Goal: Use online tool/utility: Utilize a website feature to perform a specific function

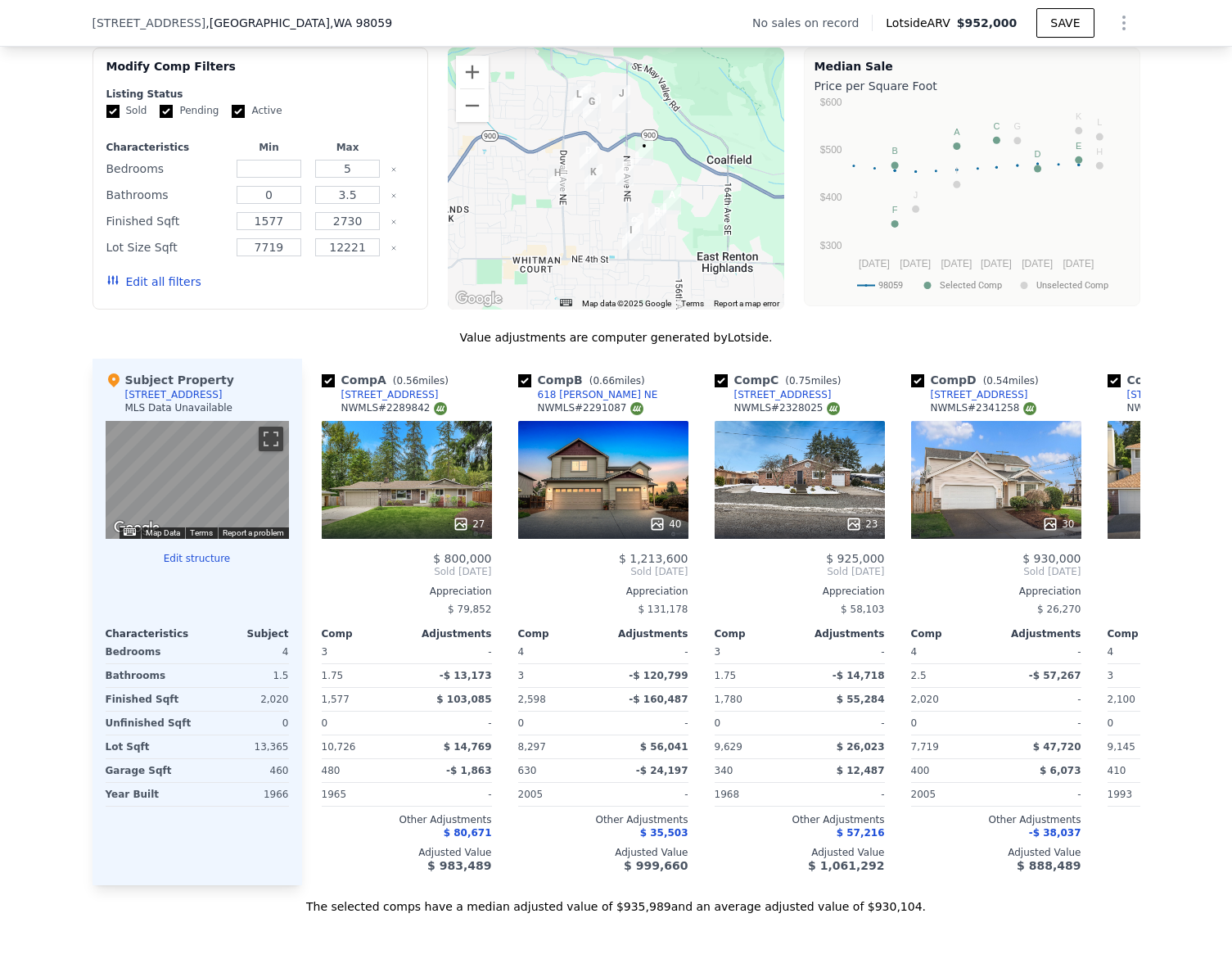
scroll to position [1305, 0]
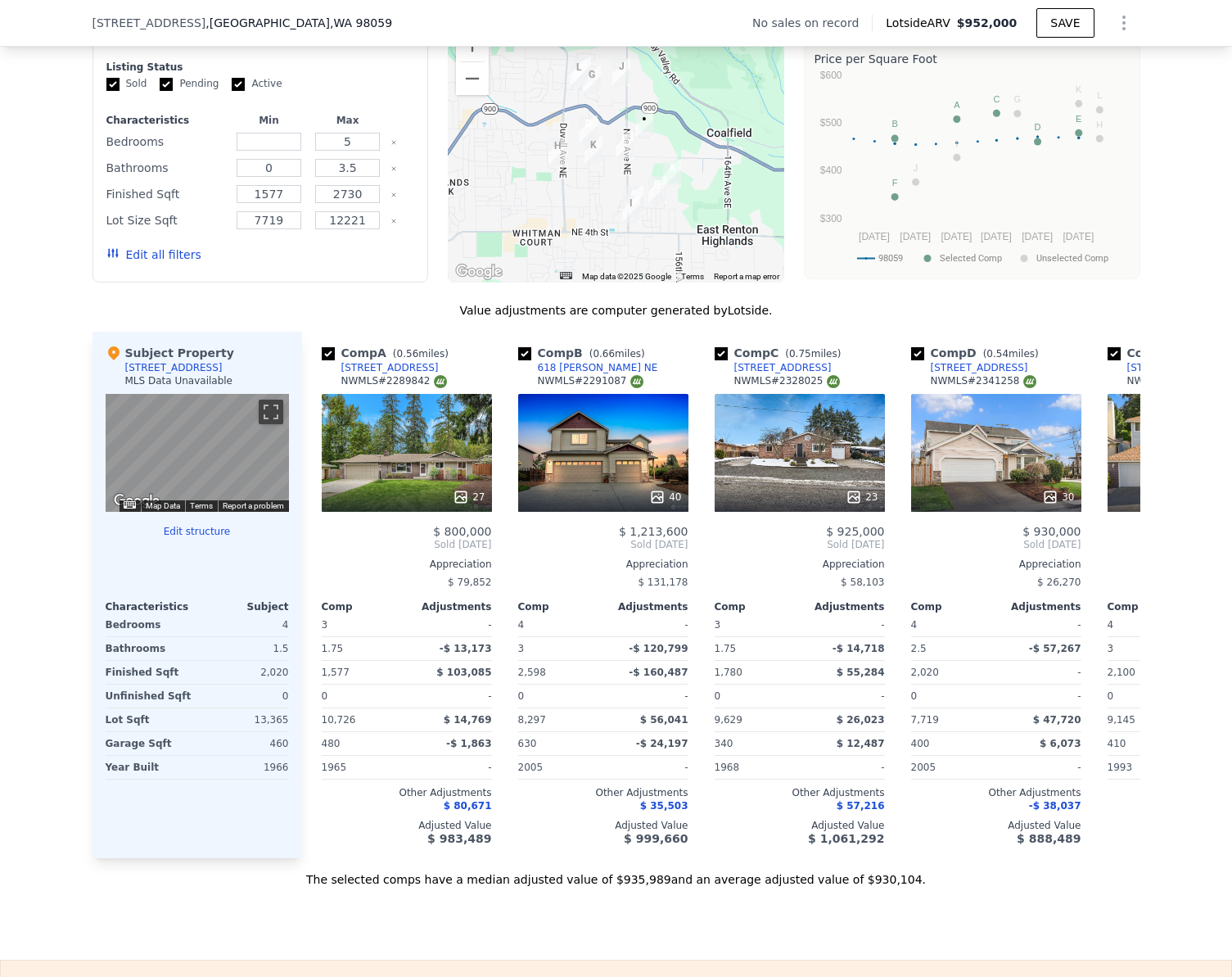
click at [210, 538] on button "Edit structure" at bounding box center [197, 531] width 183 height 13
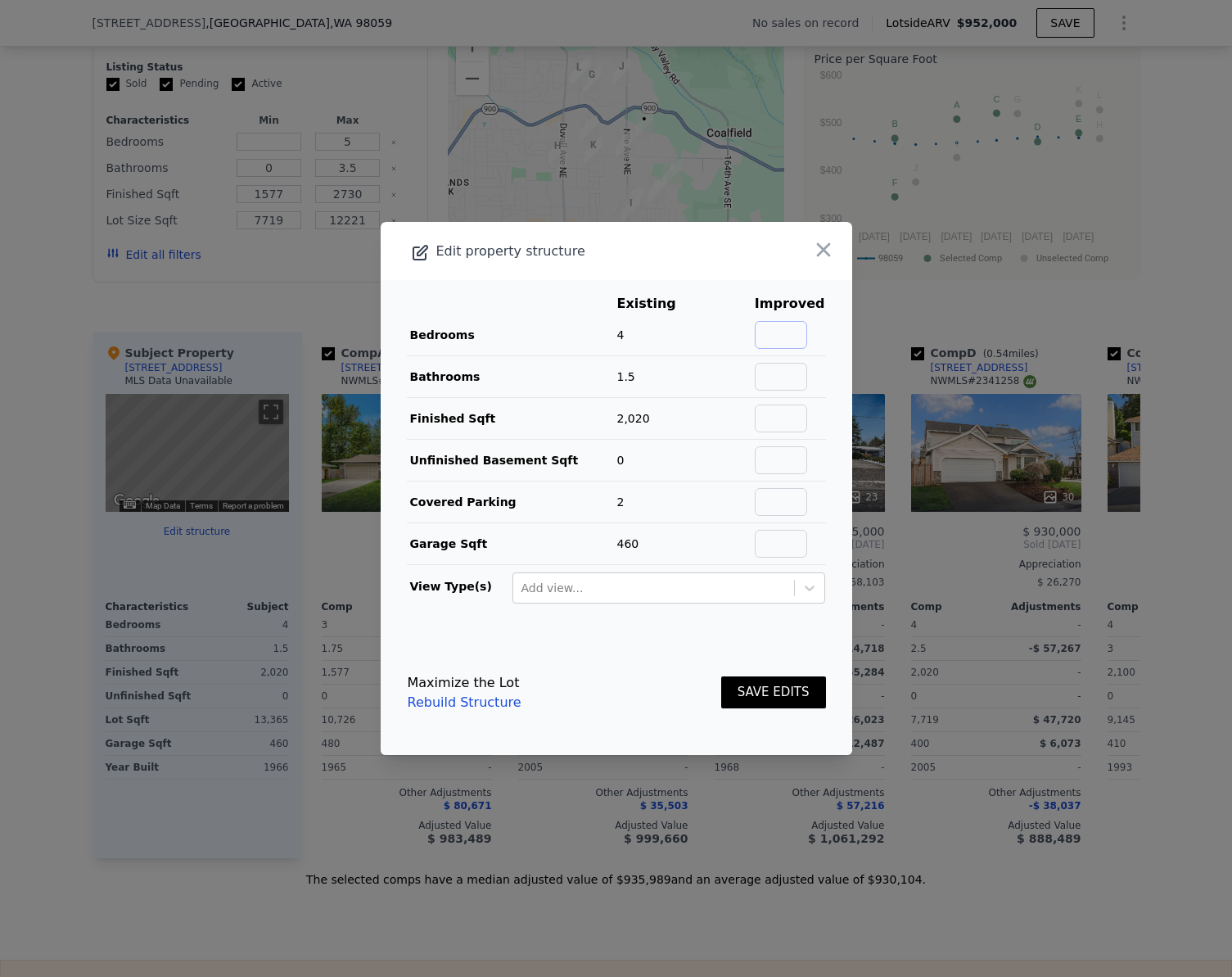
click at [773, 344] on input "text" at bounding box center [781, 335] width 53 height 28
type input "5"
click at [774, 383] on input "text" at bounding box center [781, 377] width 53 height 28
type input "2.5"
click at [775, 687] on button "SAVE EDITS" at bounding box center [773, 692] width 105 height 32
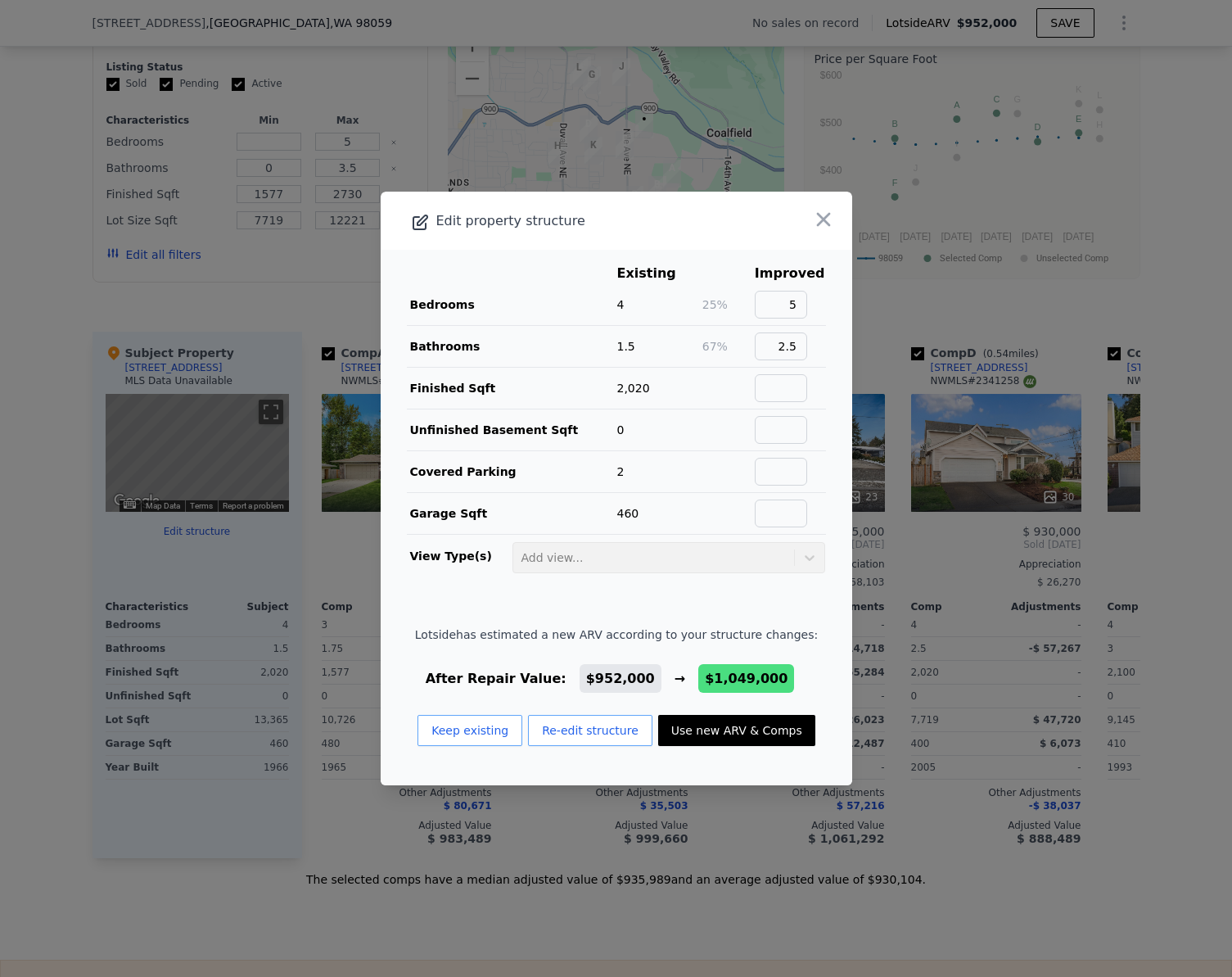
click at [708, 727] on button "Use new ARV & Comps" at bounding box center [737, 731] width 157 height 31
checkbox input "false"
checkbox input "true"
type input "$ 1,049,000"
type input "$ 119,904"
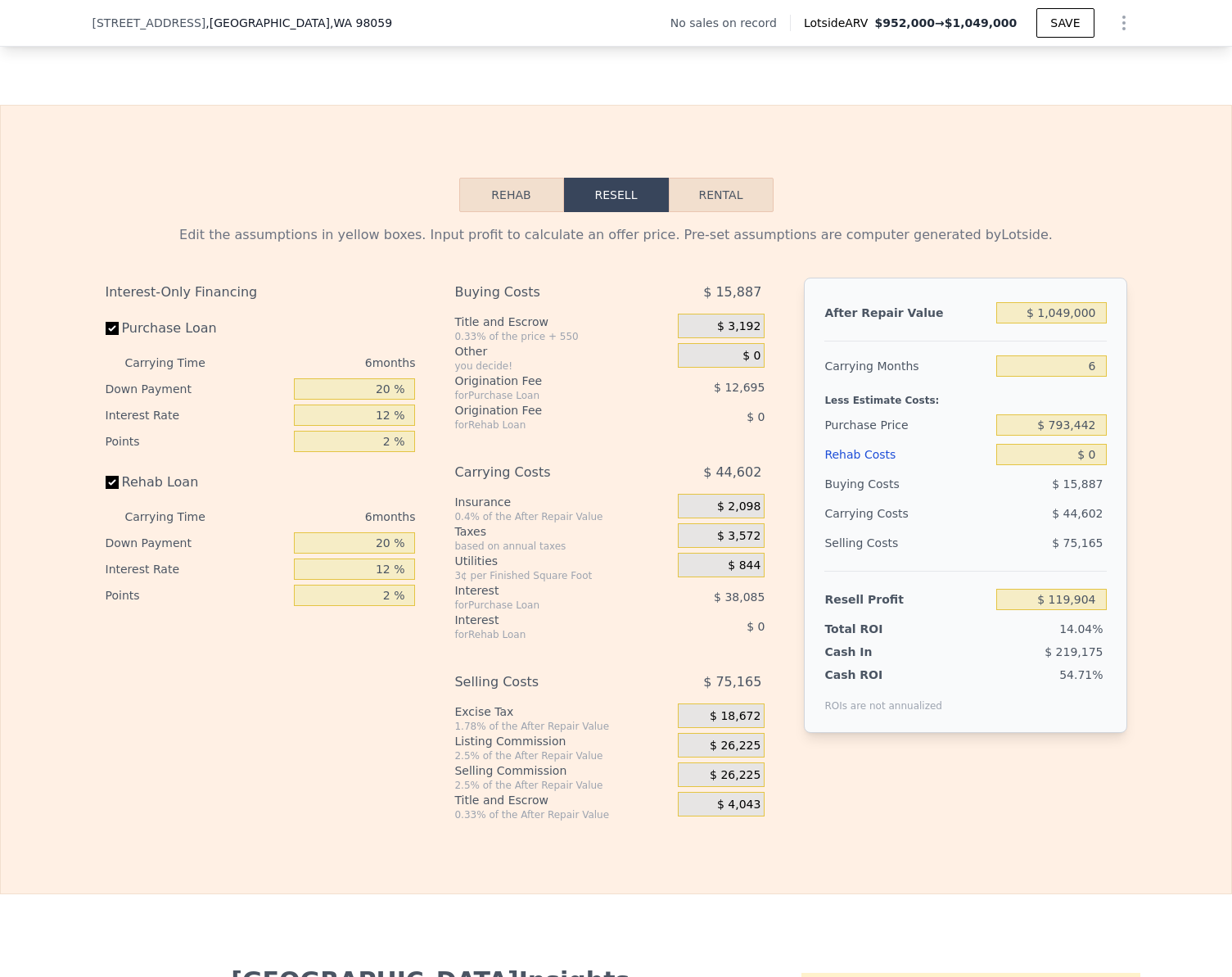
scroll to position [2042, 0]
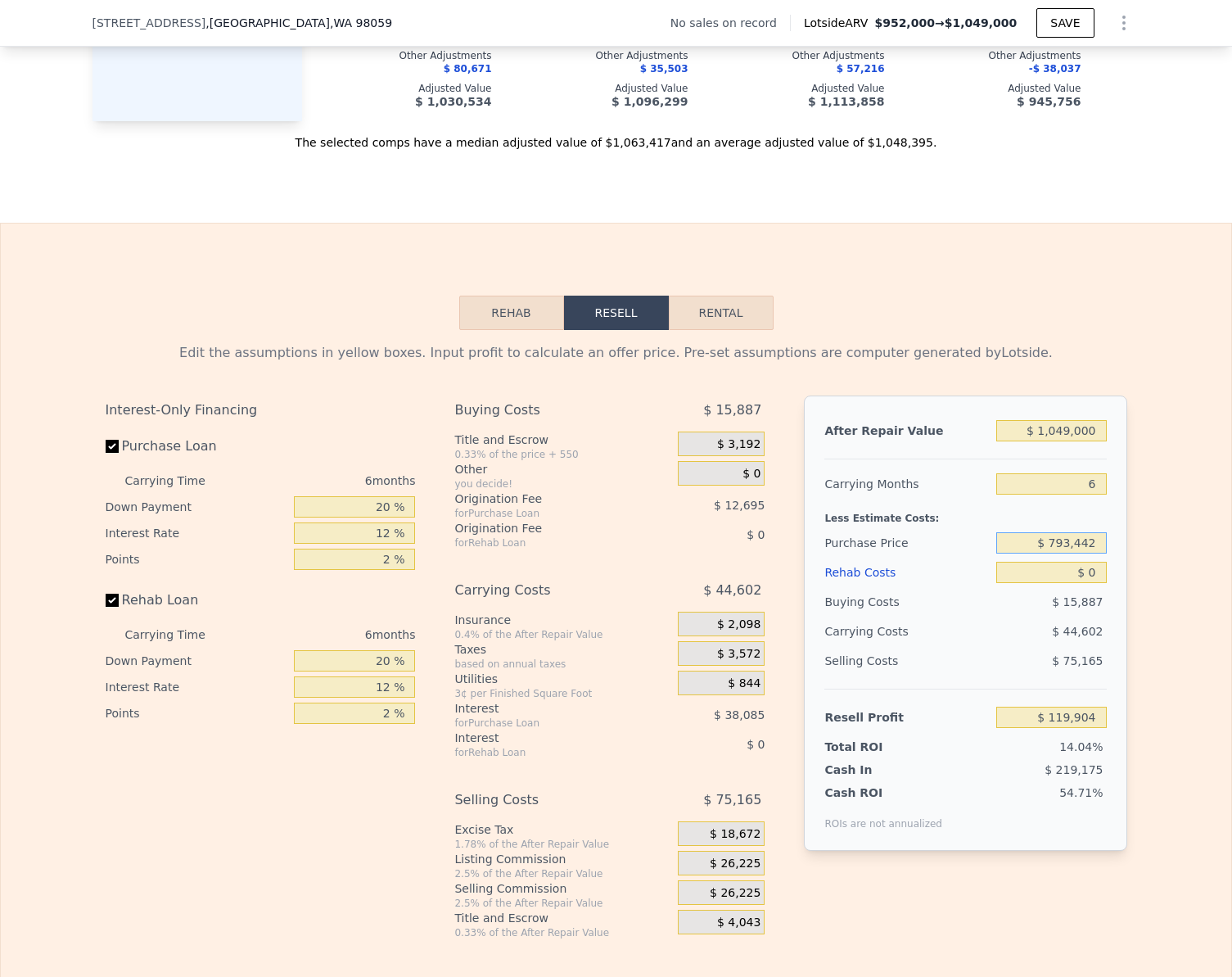
click at [1072, 553] on input "$ 793,442" at bounding box center [1051, 542] width 110 height 21
type input "$ 850,000"
click at [1174, 603] on div "Edit the assumptions in yellow boxes. Input profit to calculate an offer price.…" at bounding box center [616, 635] width 1230 height 610
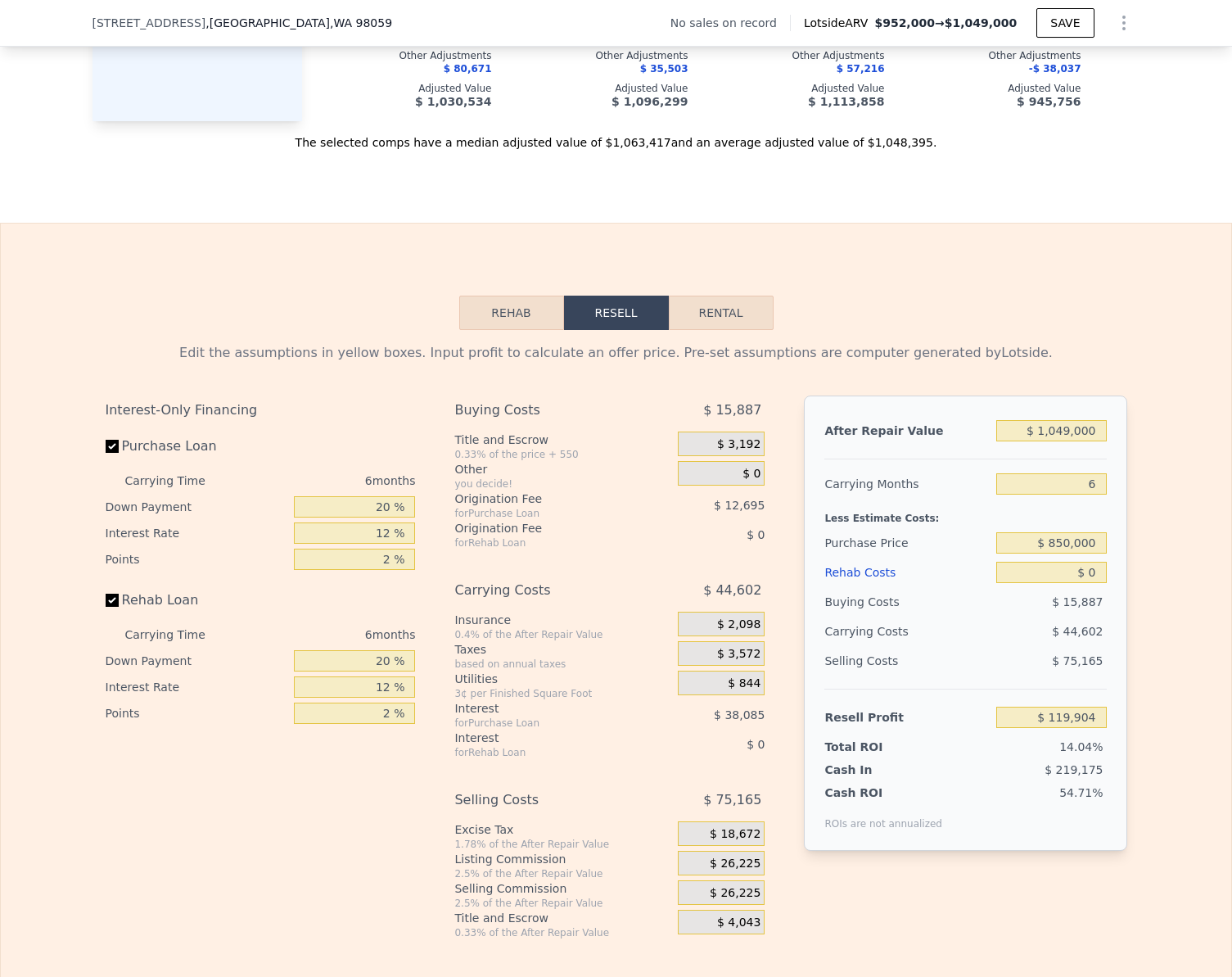
type input "$ 59,540"
click at [110, 607] on input "Rehab Loan" at bounding box center [112, 600] width 13 height 13
checkbox input "false"
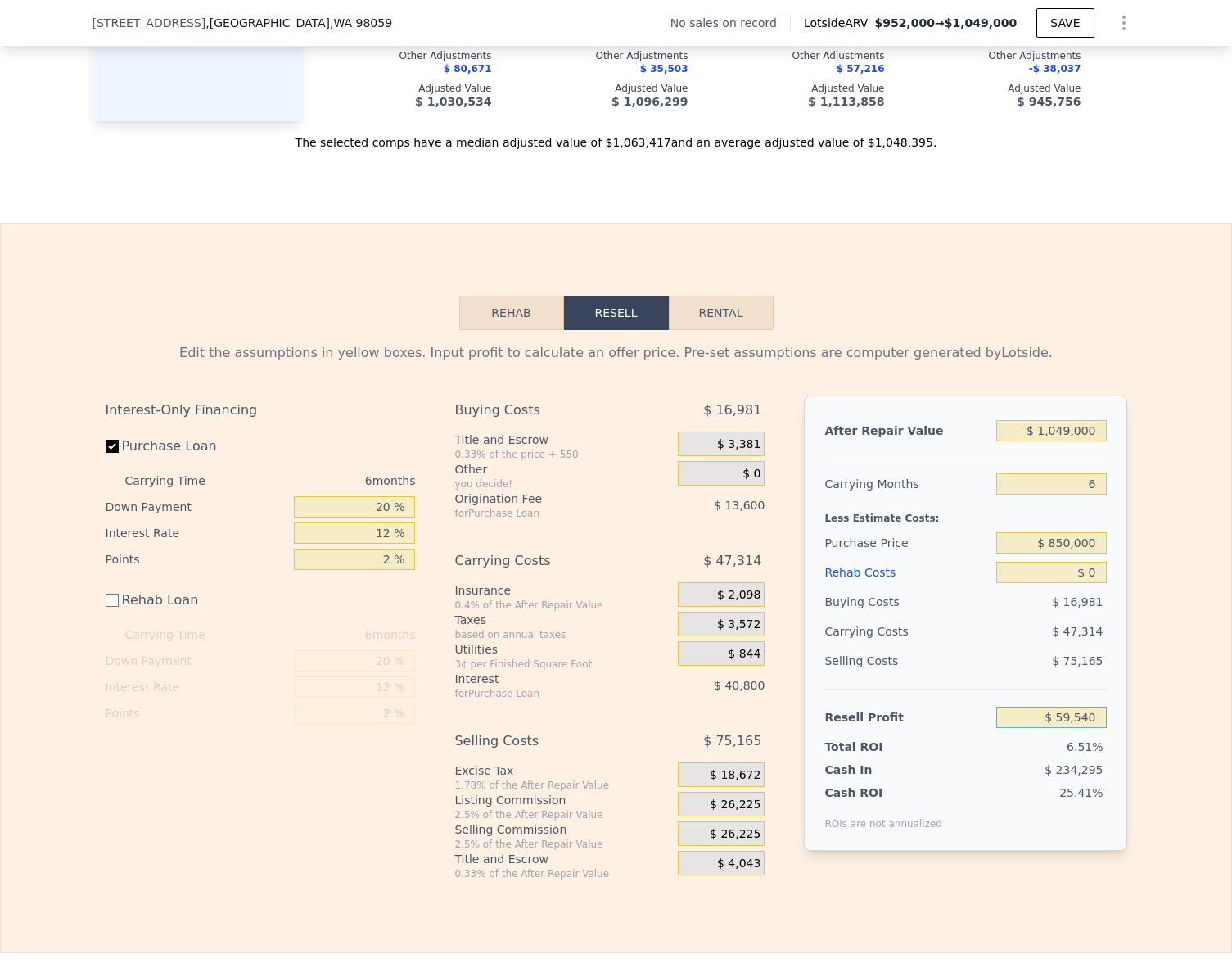
click at [1090, 728] on input "$ 59,540" at bounding box center [1051, 717] width 110 height 21
type input "$ 60,000"
click at [1155, 706] on div "Edit the assumptions in yellow boxes. Input profit to calculate an offer price.…" at bounding box center [616, 605] width 1230 height 550
type input "$ 849,567"
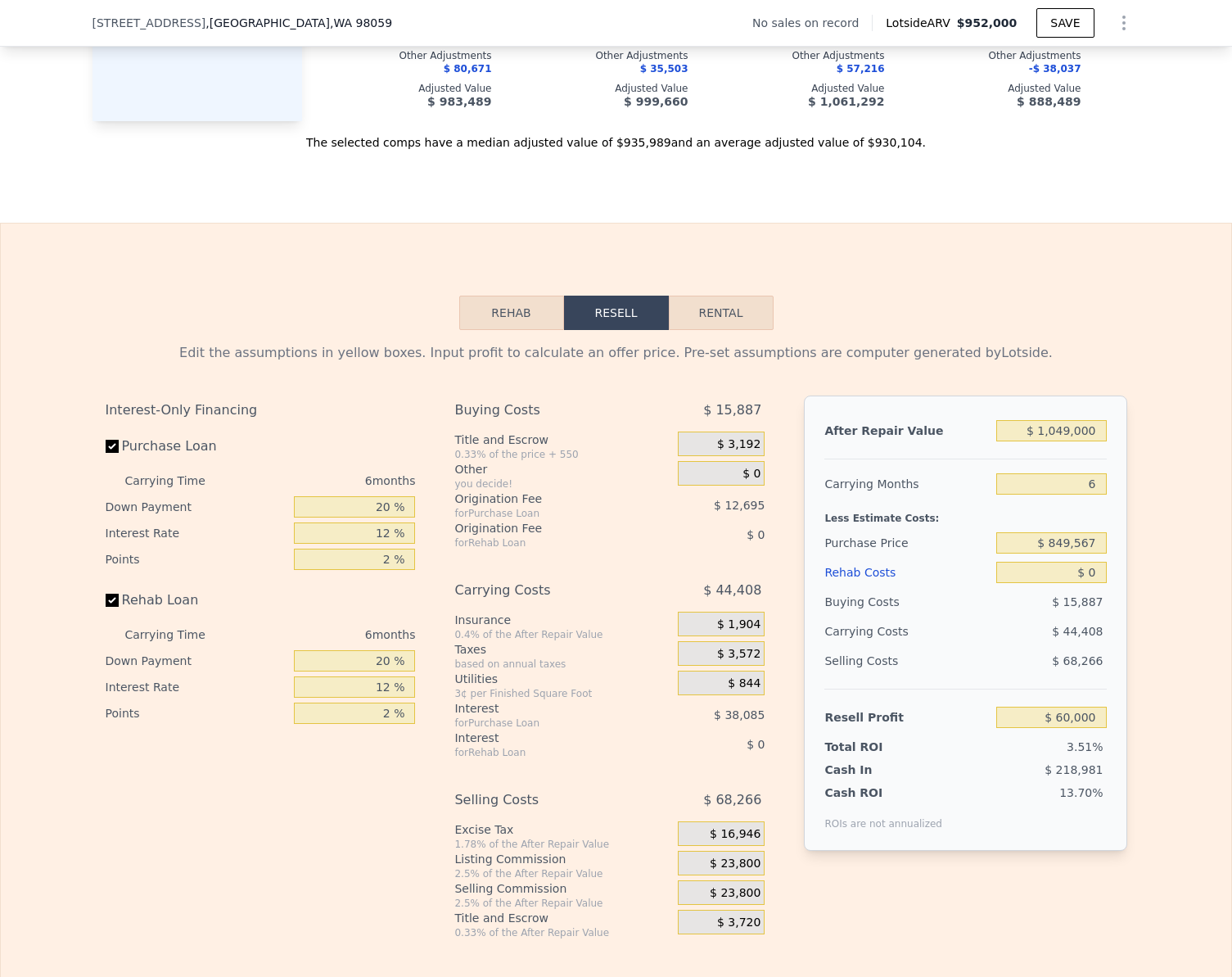
checkbox input "true"
type input "$ 952,000"
type input "$ 29,997"
checkbox input "true"
click at [109, 607] on input "Rehab Loan" at bounding box center [112, 600] width 13 height 13
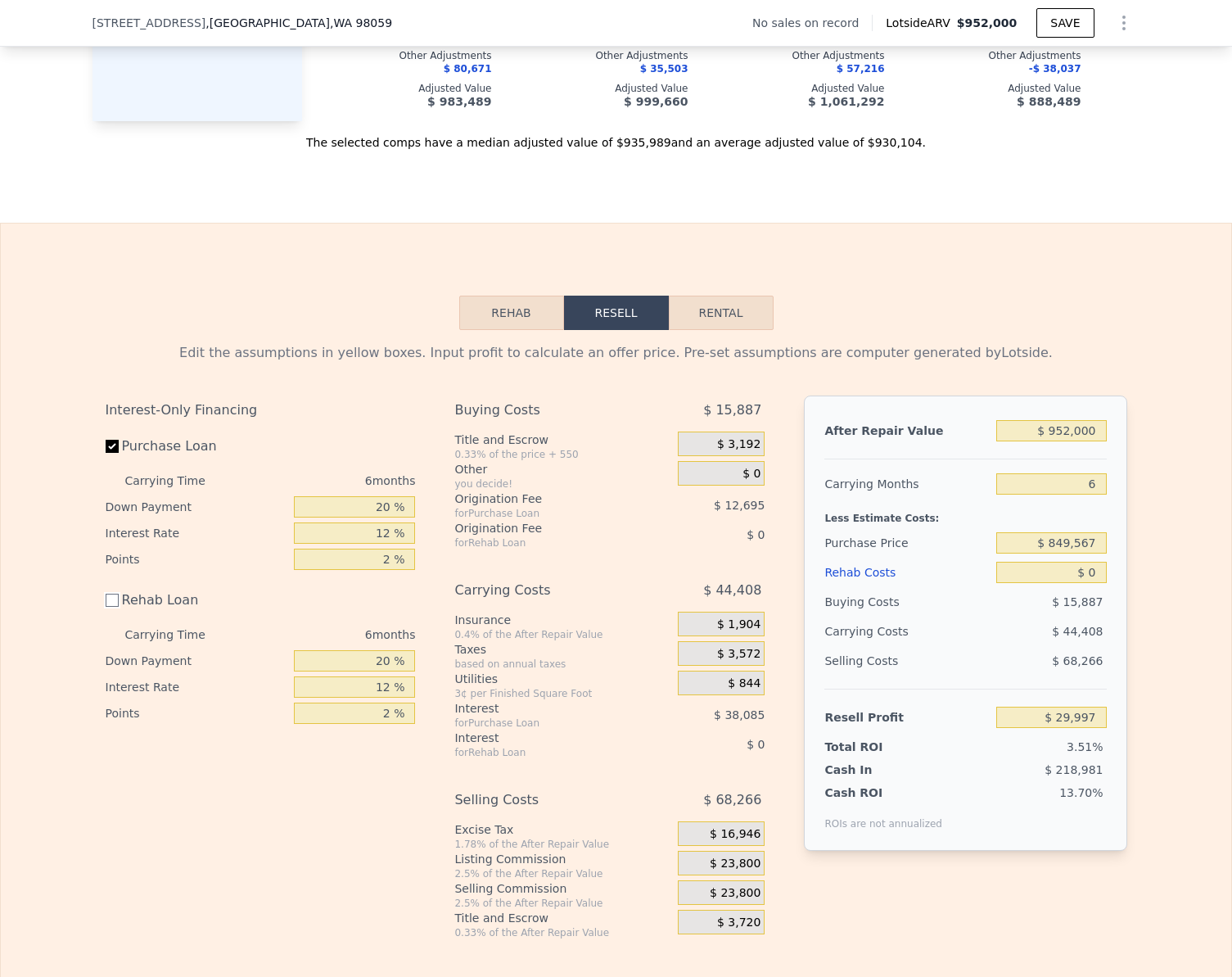
checkbox input "false"
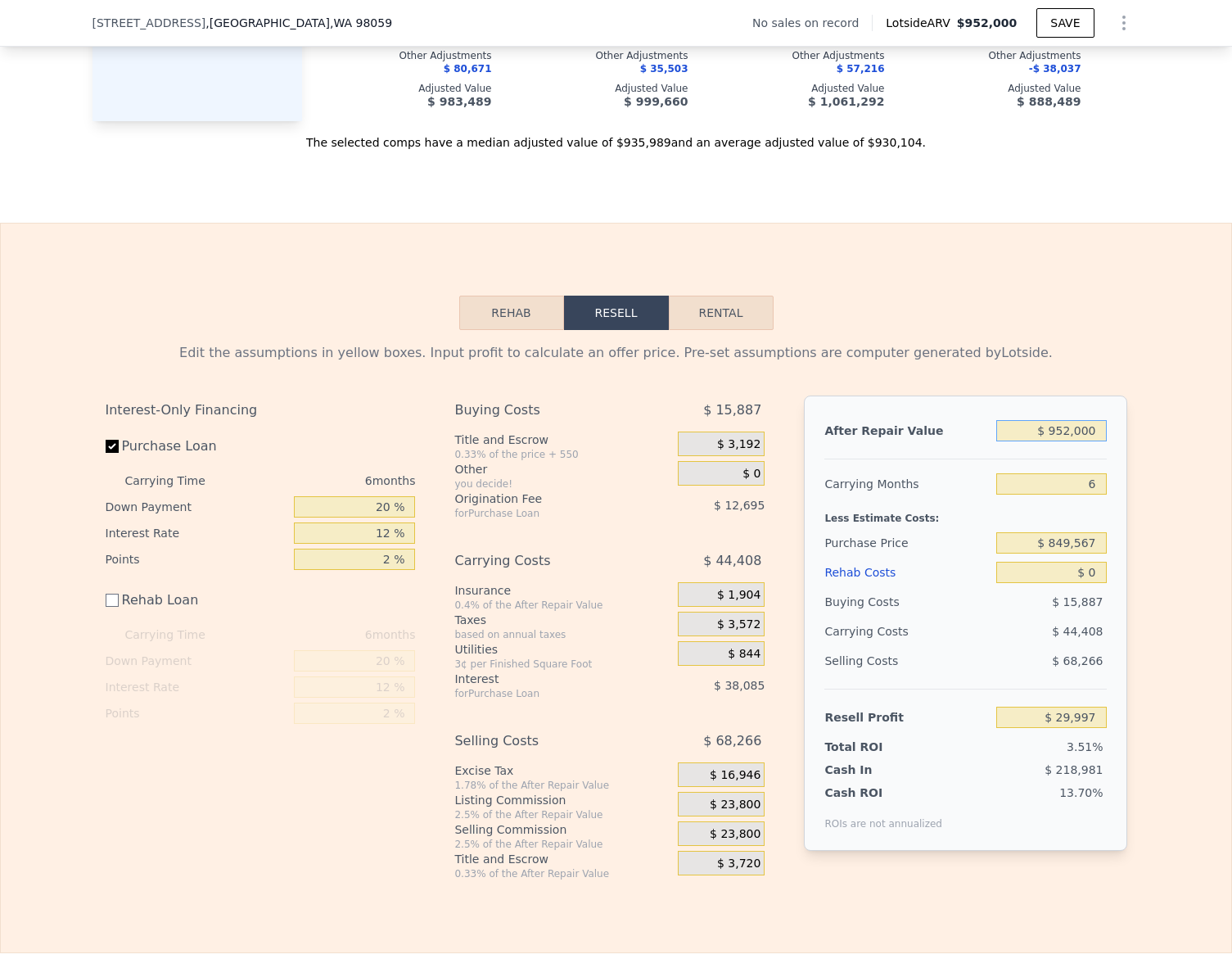
click at [1082, 441] on input "$ 952,000" at bounding box center [1051, 430] width 110 height 21
type input "$ 1"
type input "-$ 852,382"
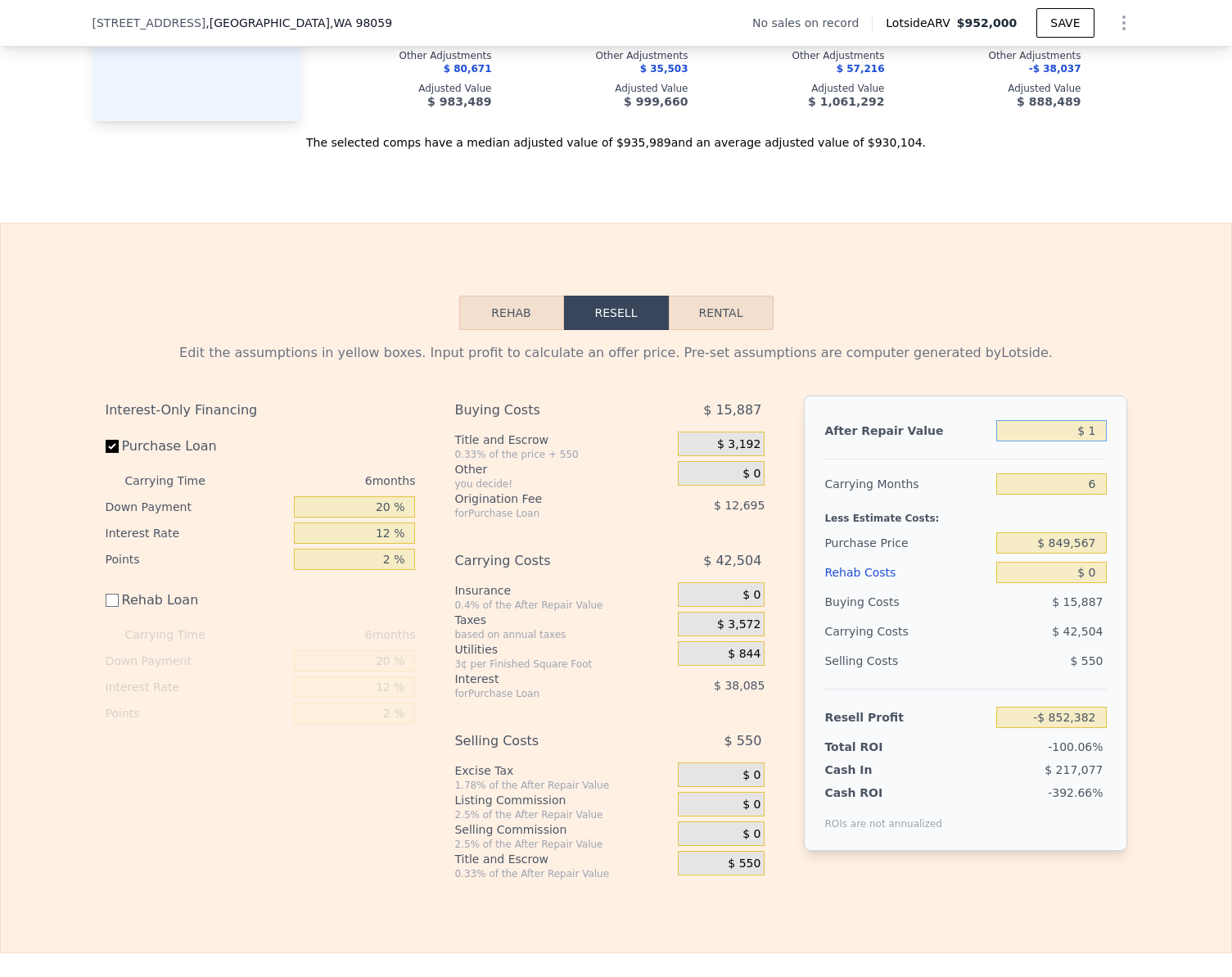
type input "$ 10"
type input "-$ 852,373"
type input "$ 105"
type input "-$ 852,286"
type input "$ 1,050"
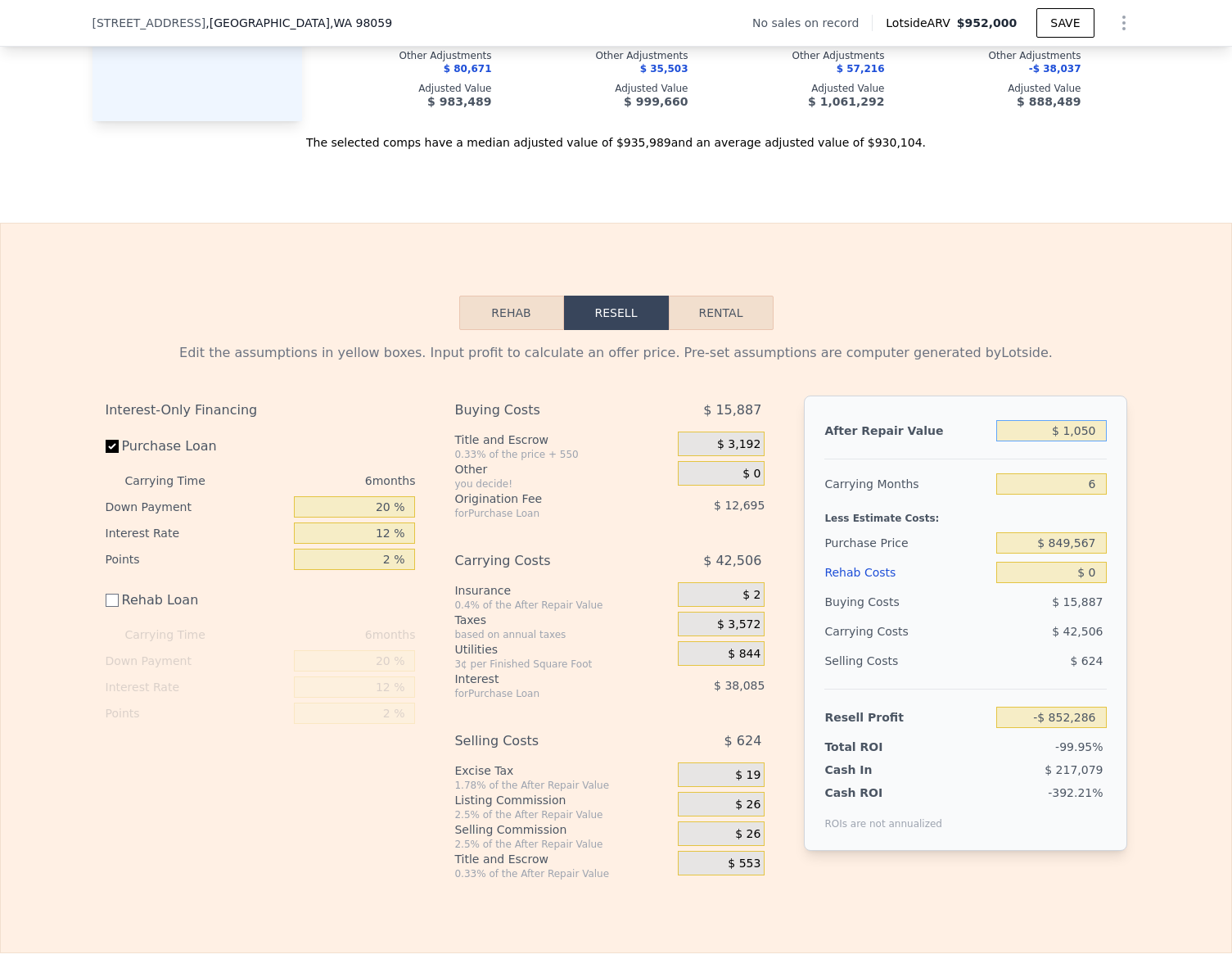
type input "-$ 851,409"
type input "$ 10,500"
type input "-$ 842,652"
type input "$ 1,050,000"
type input "$ 120,830"
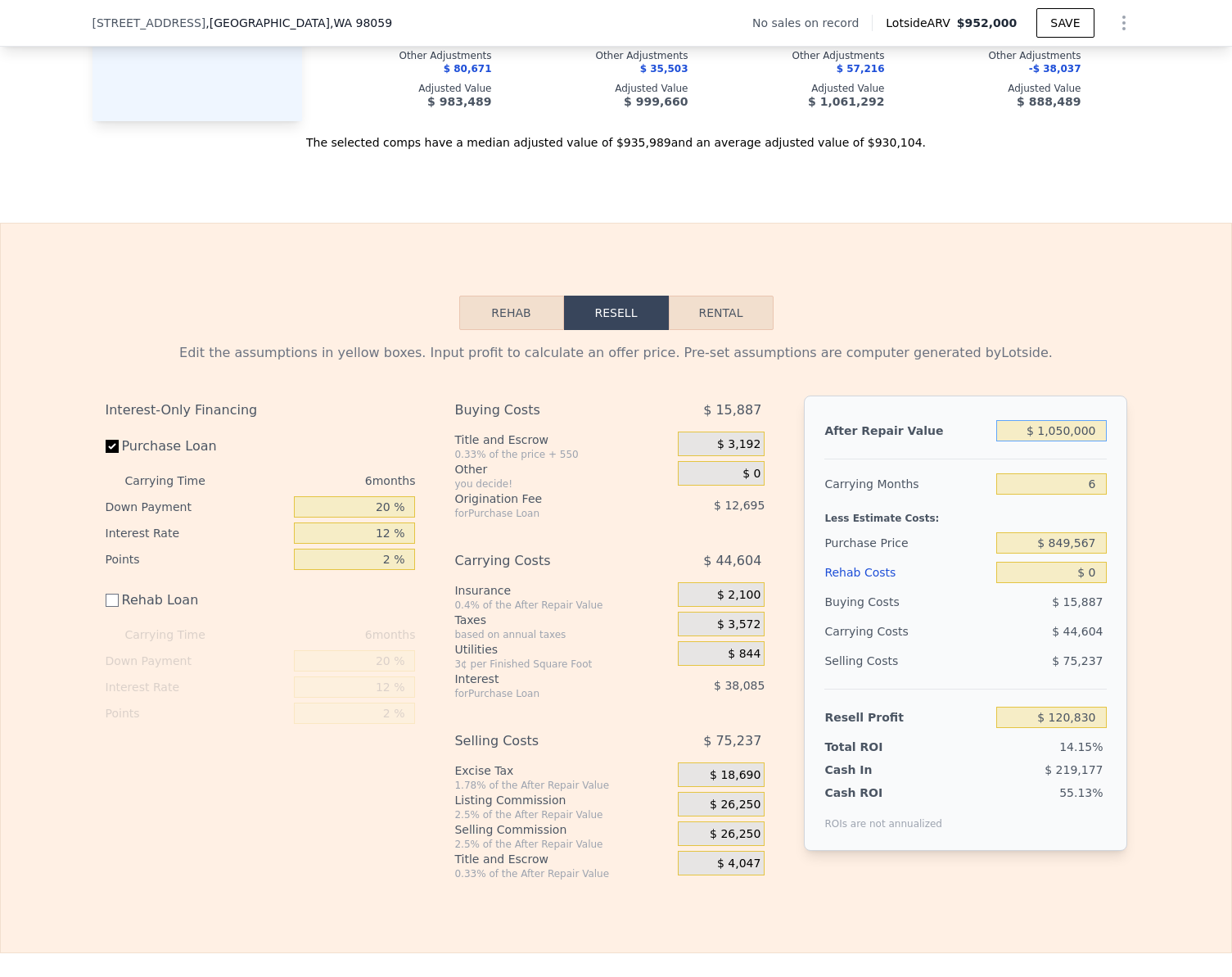
type input "$ 1,050,000"
click at [1090, 553] on input "$ 849,567" at bounding box center [1051, 542] width 110 height 21
click at [1079, 553] on input "$ 849,567" at bounding box center [1051, 542] width 110 height 21
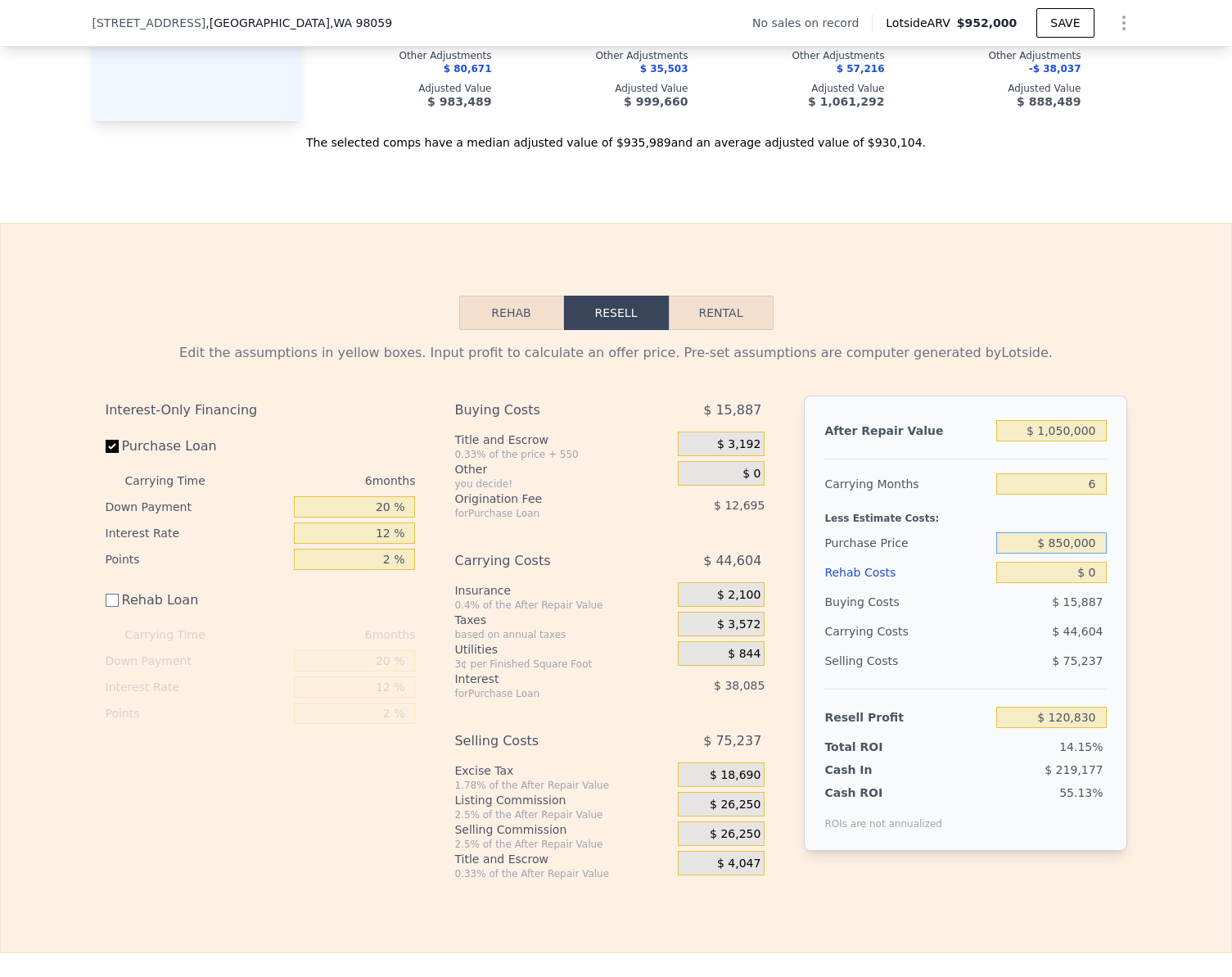
type input "$ 850,000"
click at [1152, 560] on div "Edit the assumptions in yellow boxes. Input profit to calculate an offer price.…" at bounding box center [616, 605] width 1230 height 550
type input "$ 60,466"
click at [506, 330] on button "Rehab" at bounding box center [511, 313] width 105 height 34
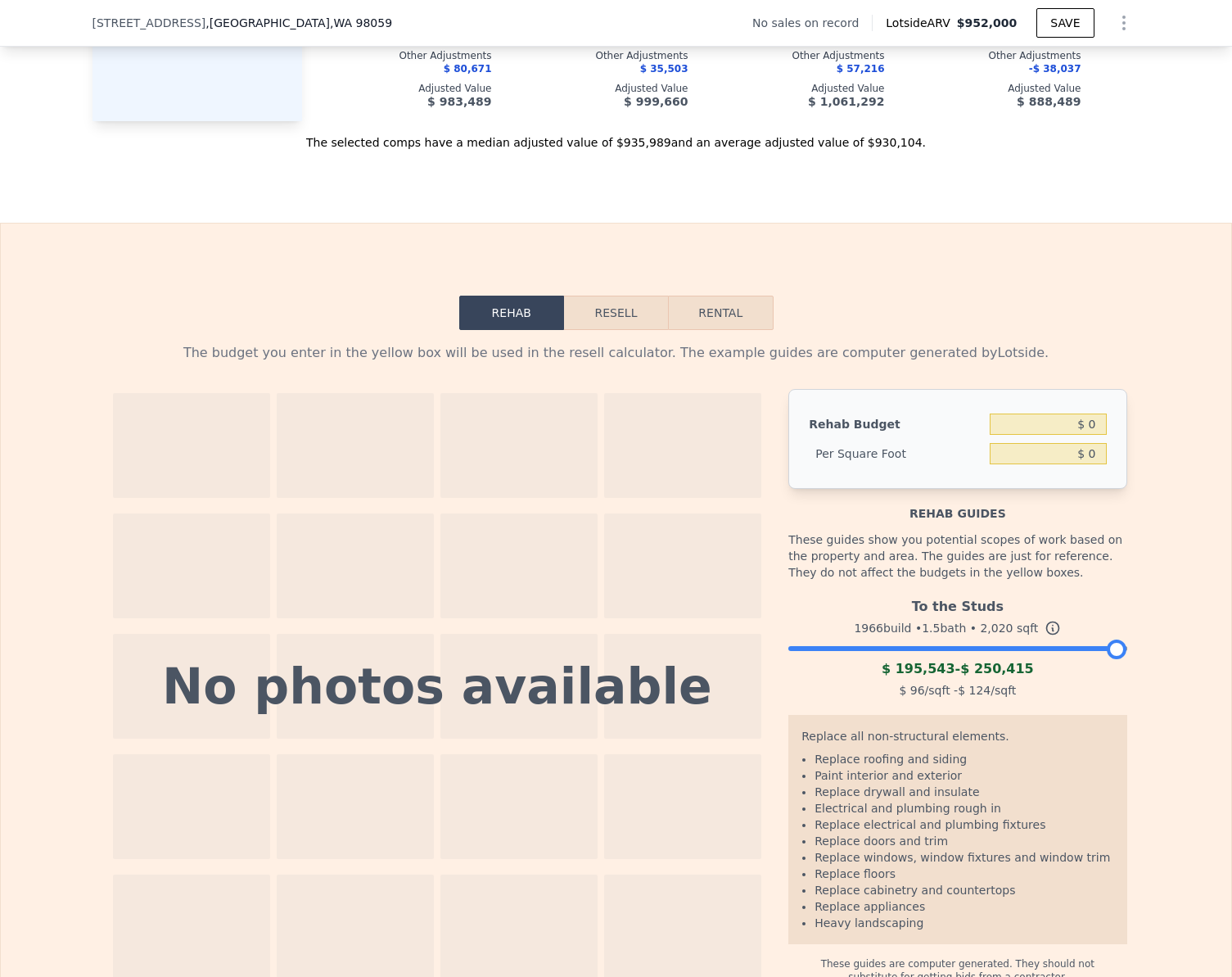
click at [807, 649] on div at bounding box center [957, 644] width 339 height 10
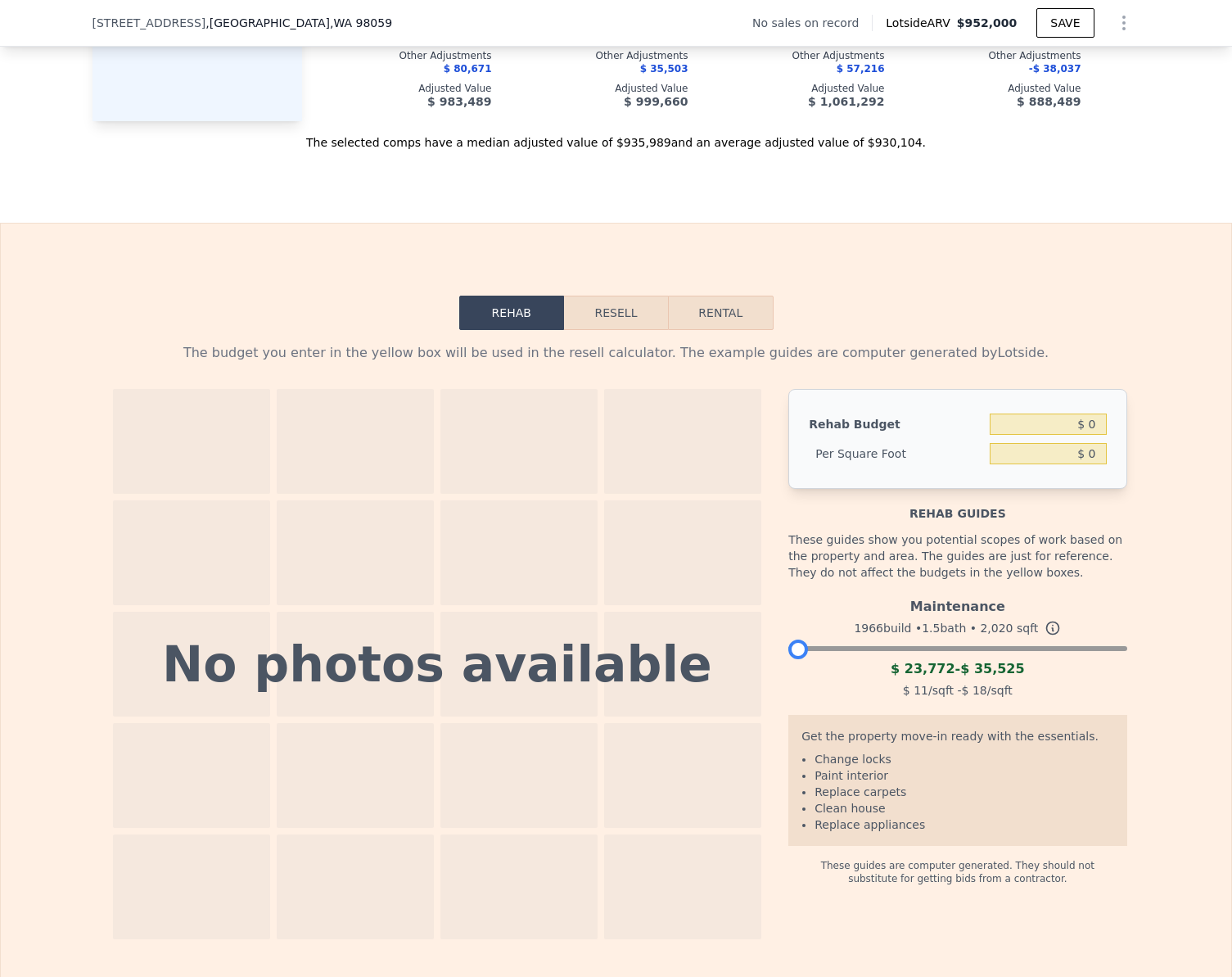
drag, startPoint x: 807, startPoint y: 674, endPoint x: 786, endPoint y: 674, distance: 21.0
click at [788, 660] on div at bounding box center [797, 649] width 19 height 19
click at [629, 330] on button "Resell" at bounding box center [616, 313] width 104 height 34
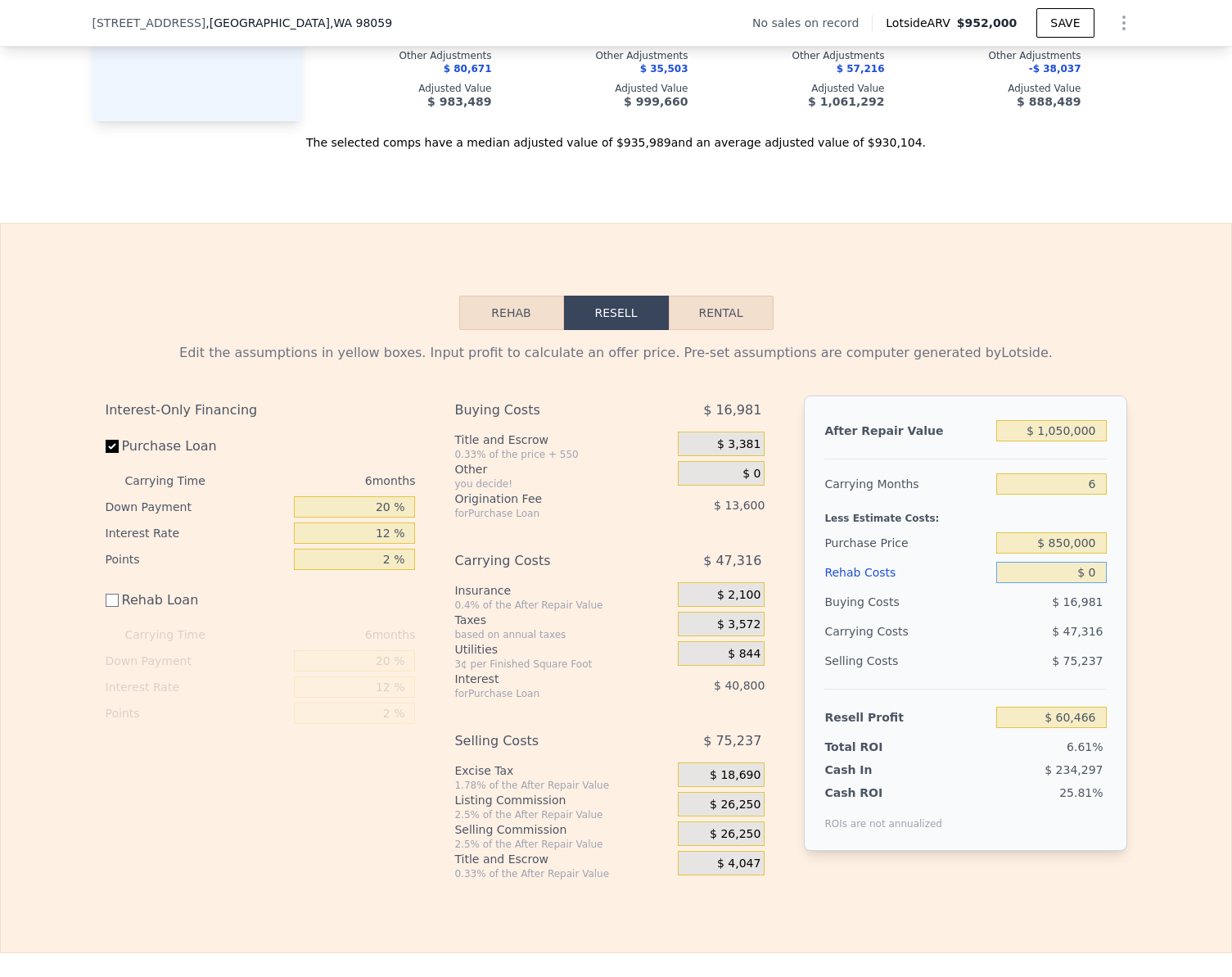
click at [1099, 583] on input "$ 0" at bounding box center [1051, 572] width 110 height 21
type input "$ 25"
type input "$ 60,441"
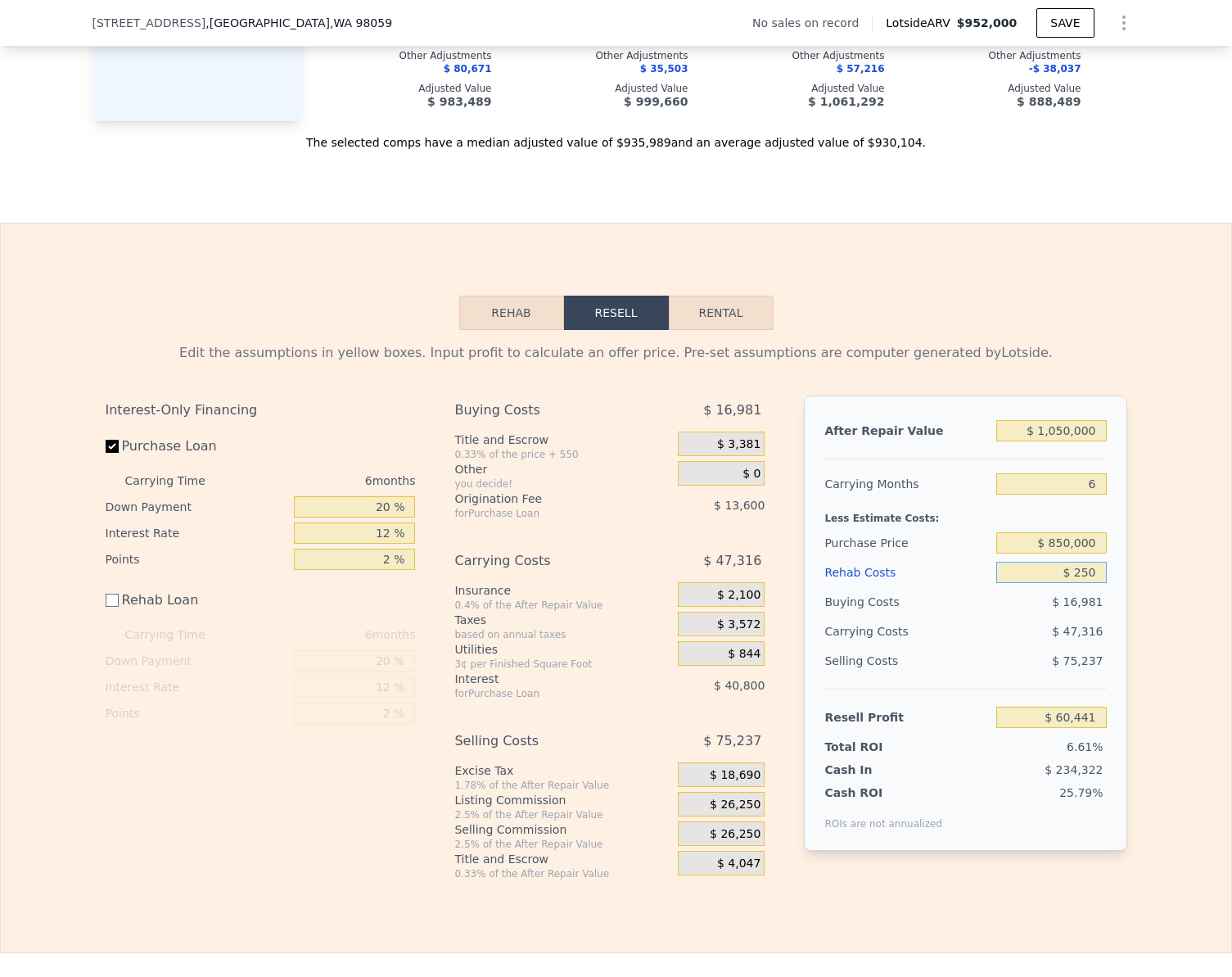
type input "$ 2,500"
type input "$ 57,966"
type input "$ 25,000"
type input "$ 35,466"
type input "$ 25,000"
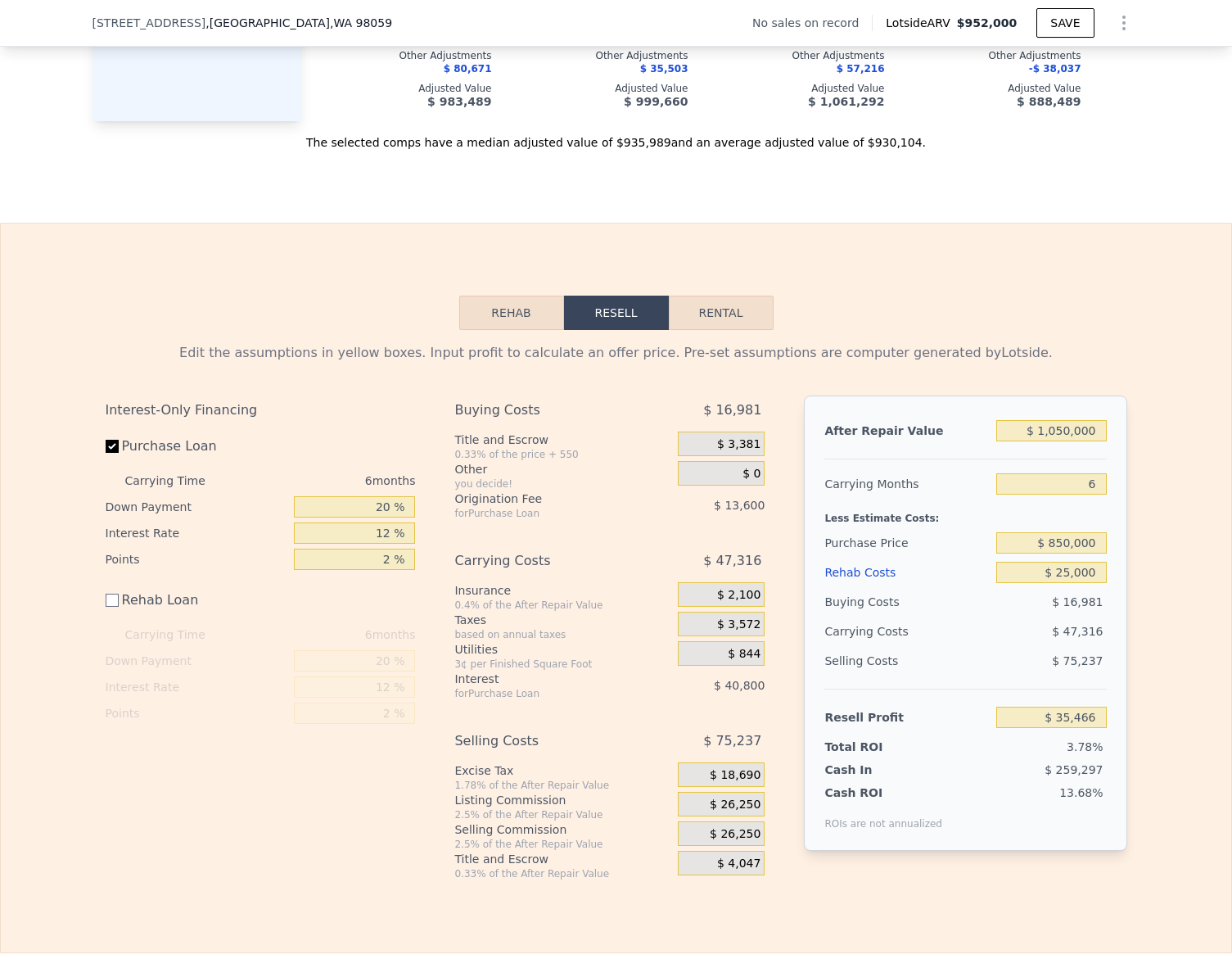
click at [1173, 586] on div "Edit the assumptions in yellow boxes. Input profit to calculate an offer price.…" at bounding box center [616, 605] width 1230 height 550
click at [1081, 728] on input "$ 35,466" at bounding box center [1051, 717] width 110 height 21
type input "$ 60,000"
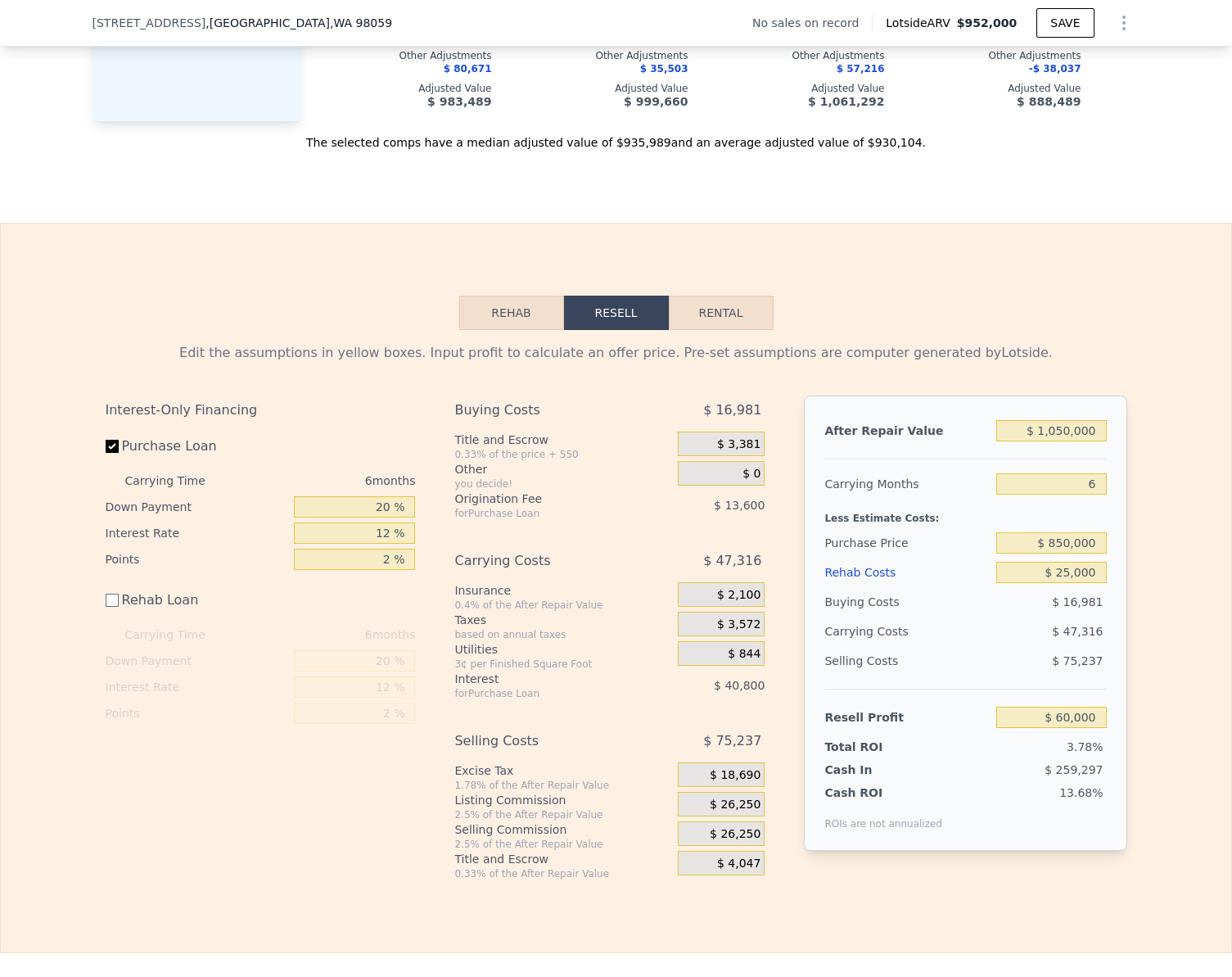
click at [1162, 670] on div "Edit the assumptions in yellow boxes. Input profit to calculate an offer price.…" at bounding box center [616, 605] width 1230 height 550
type input "$ 827,015"
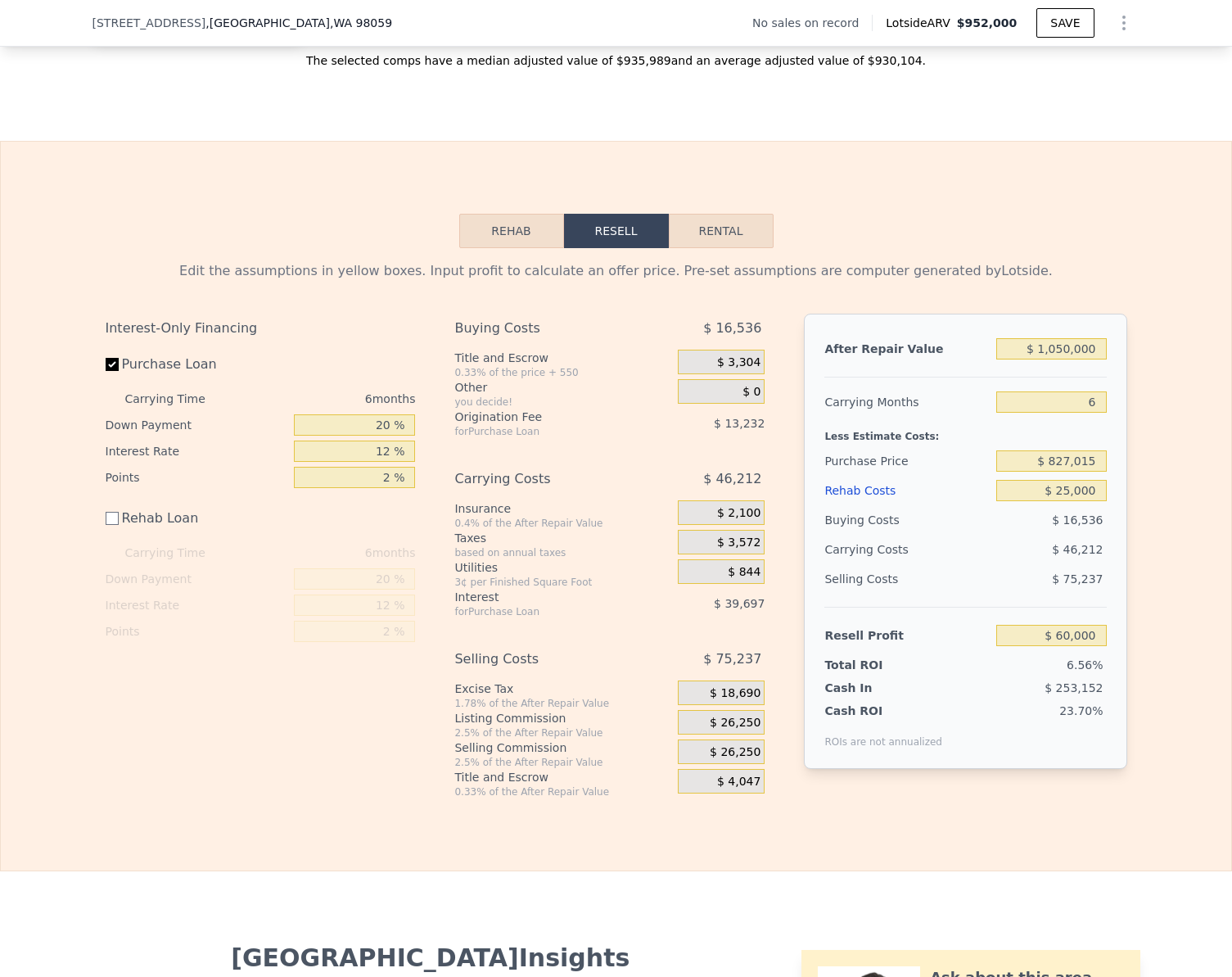
scroll to position [2206, 0]
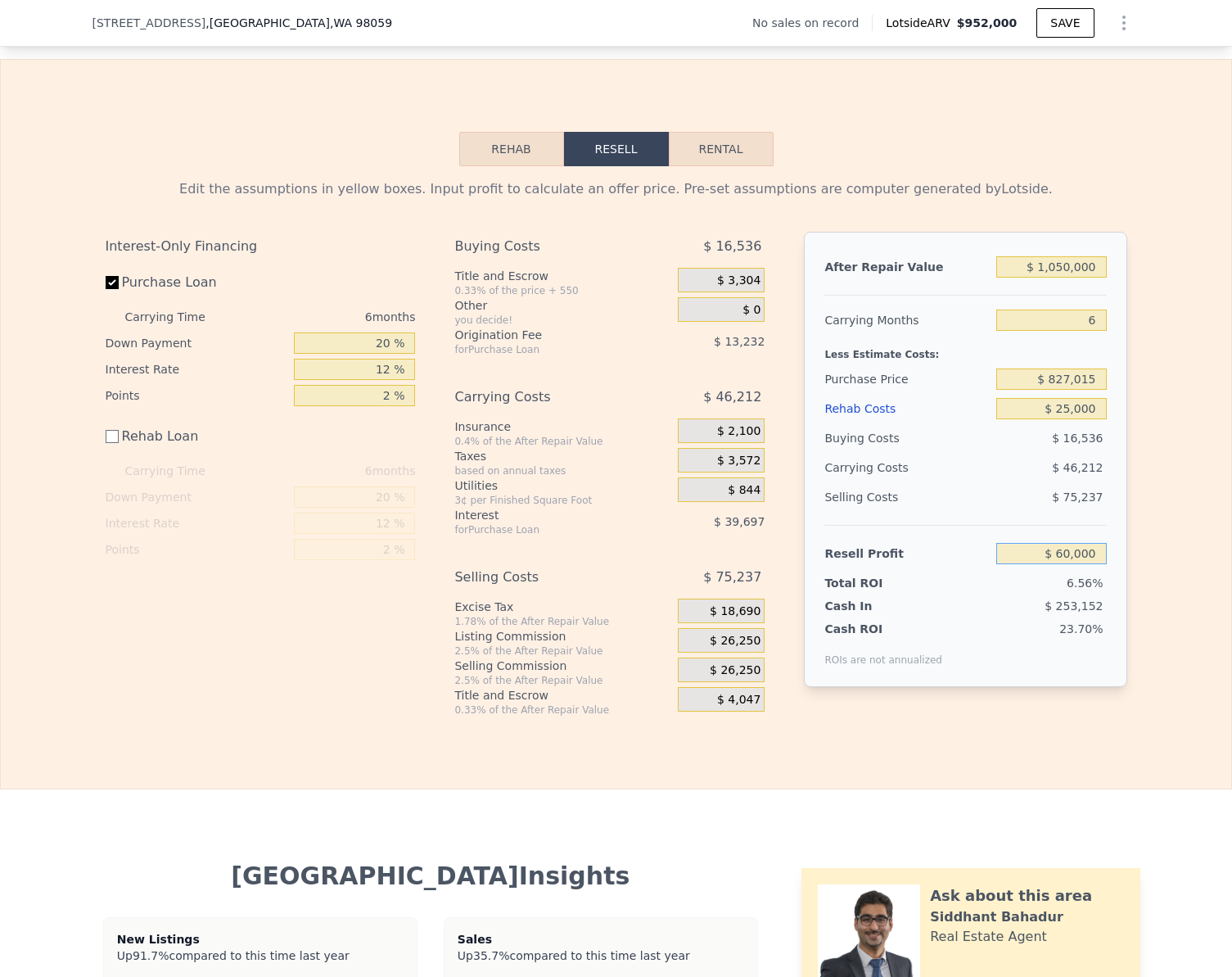
click at [1099, 564] on input "$ 60,000" at bounding box center [1051, 553] width 110 height 21
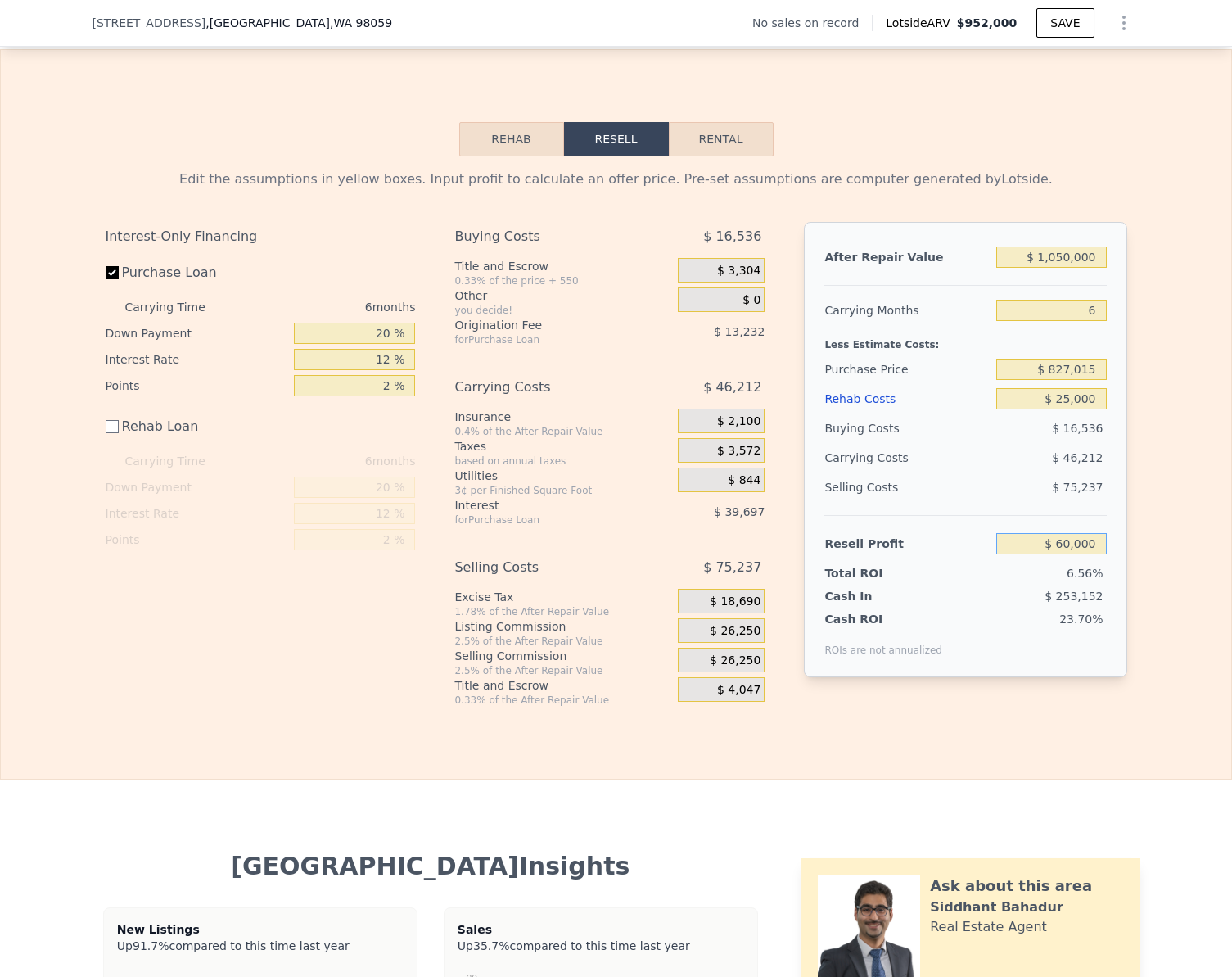
scroll to position [2123, 0]
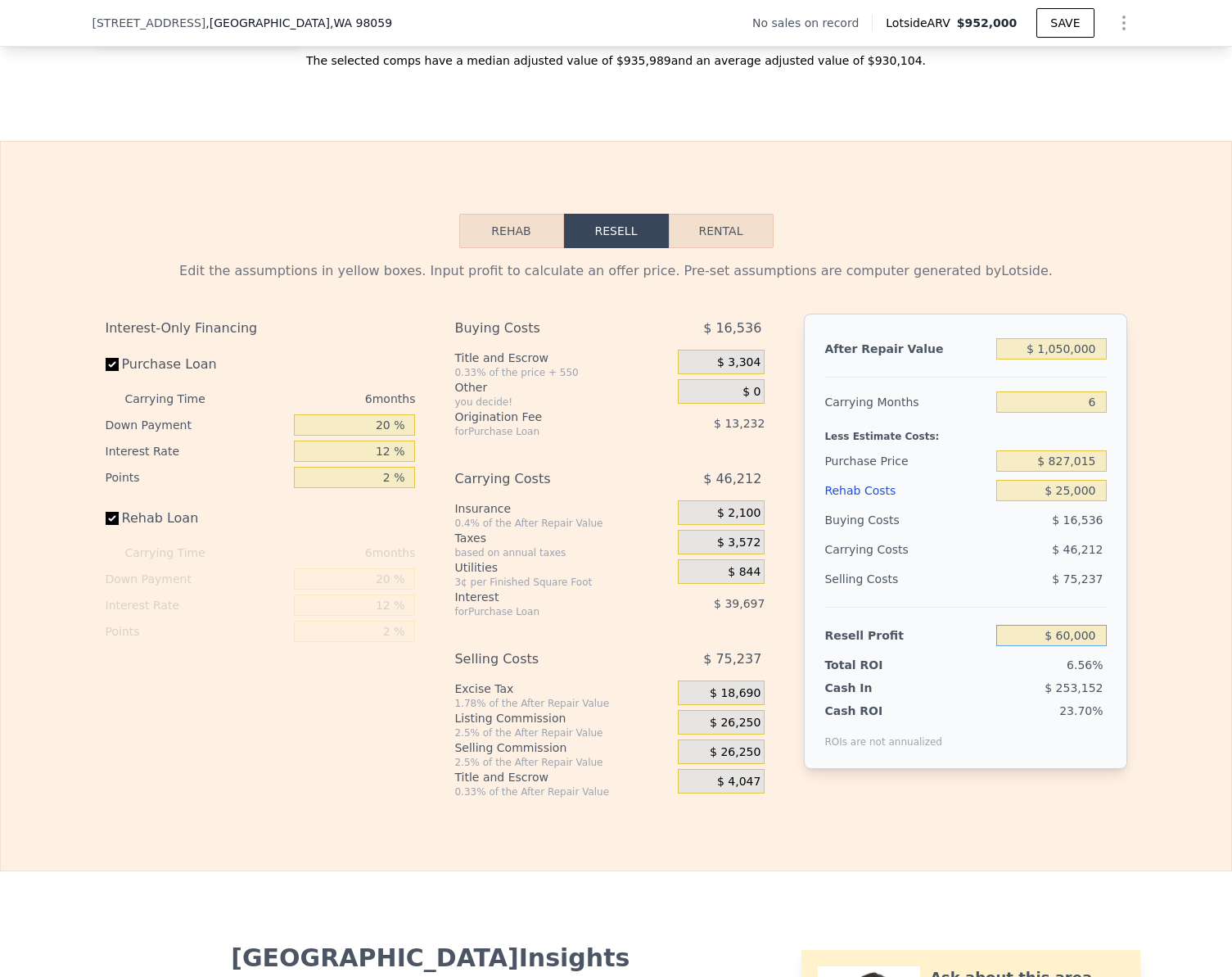
checkbox input "true"
type input "$ 952,000"
type input "$ 0"
type input "$ 29,997"
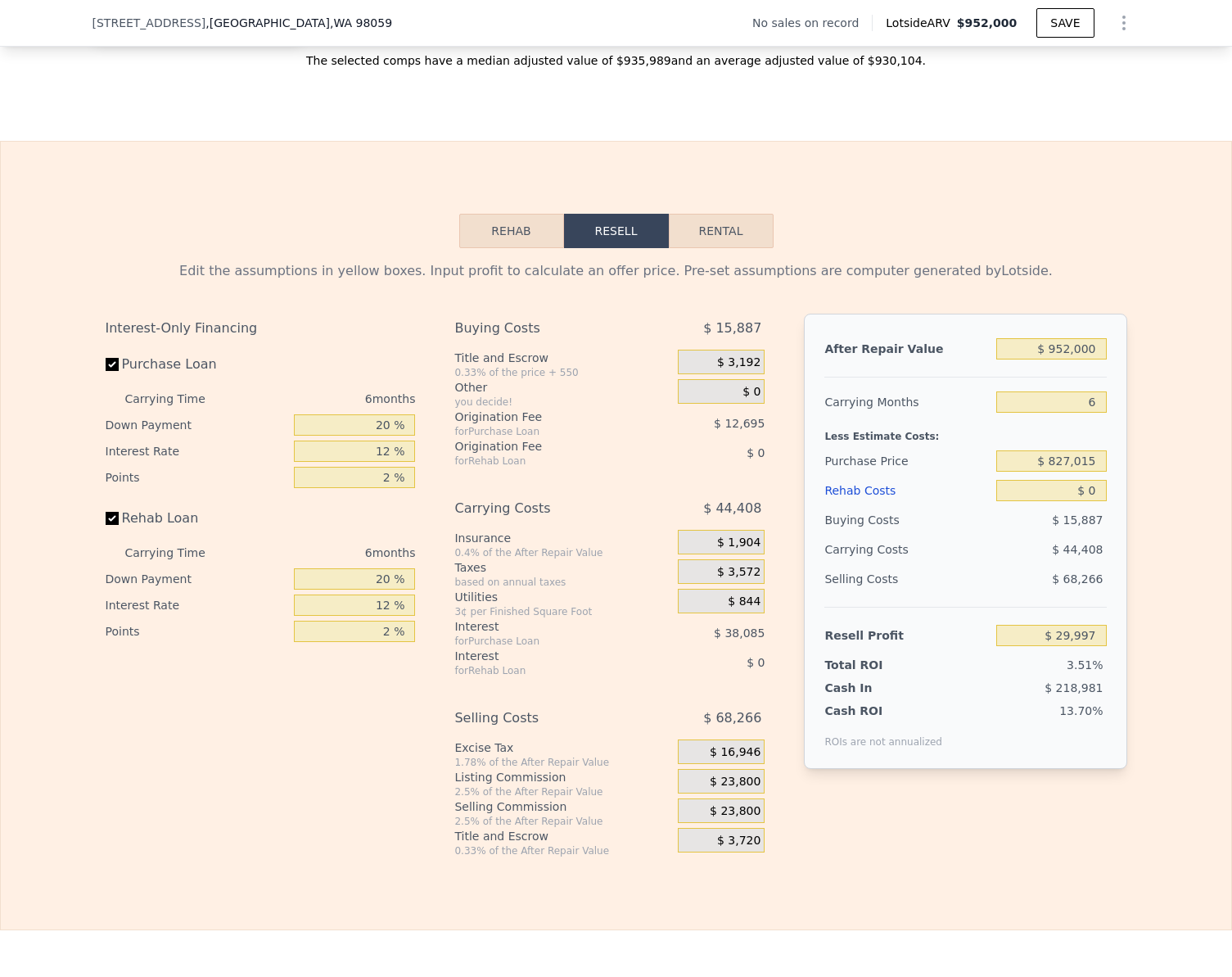
type input "$ 793,442"
click at [105, 525] on input "Rehab Loan" at bounding box center [112, 518] width 13 height 13
checkbox input "false"
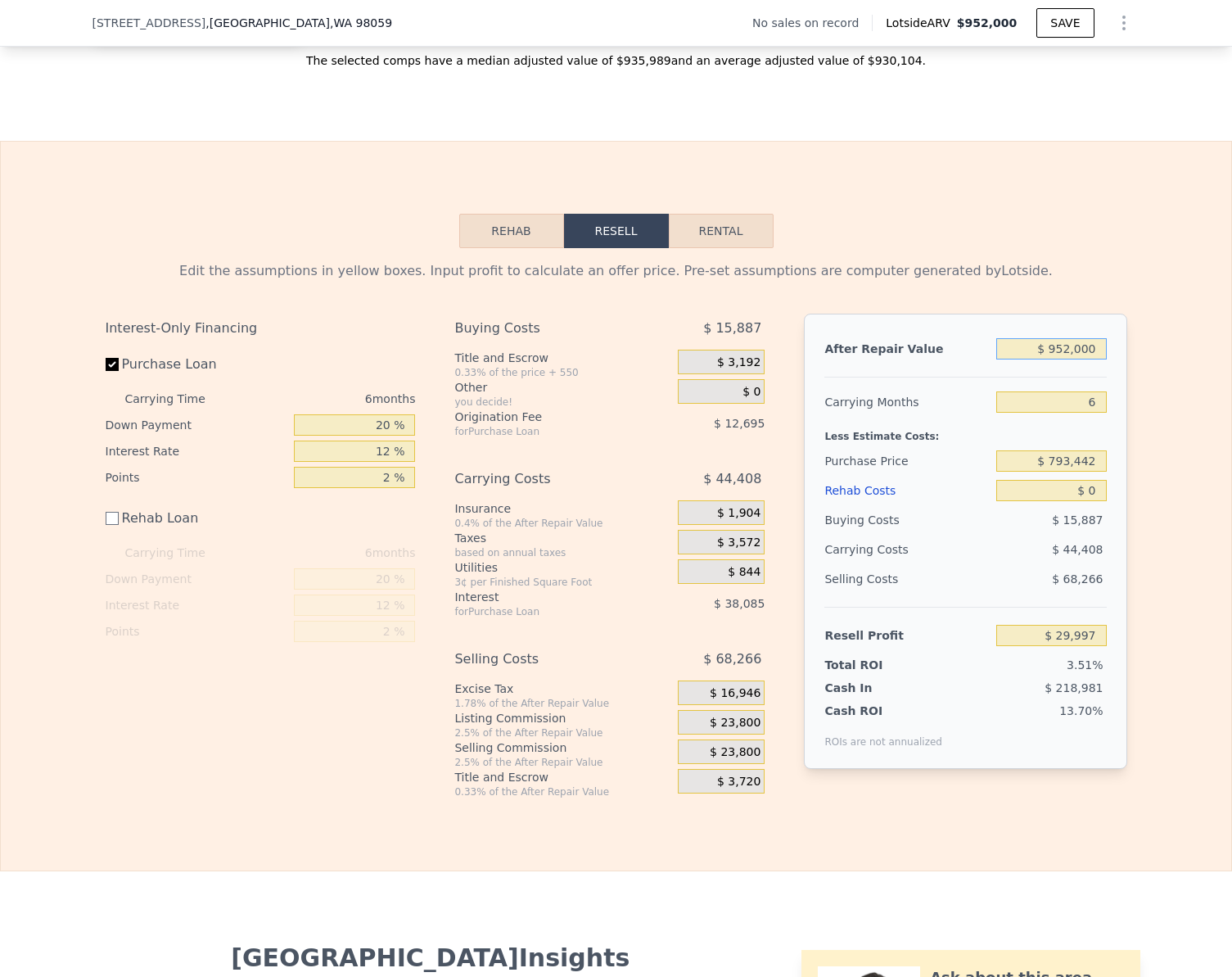
click at [1090, 360] on input "$ 952,000" at bounding box center [1051, 349] width 110 height 21
type input "$ 9"
type input "-$ 852,374"
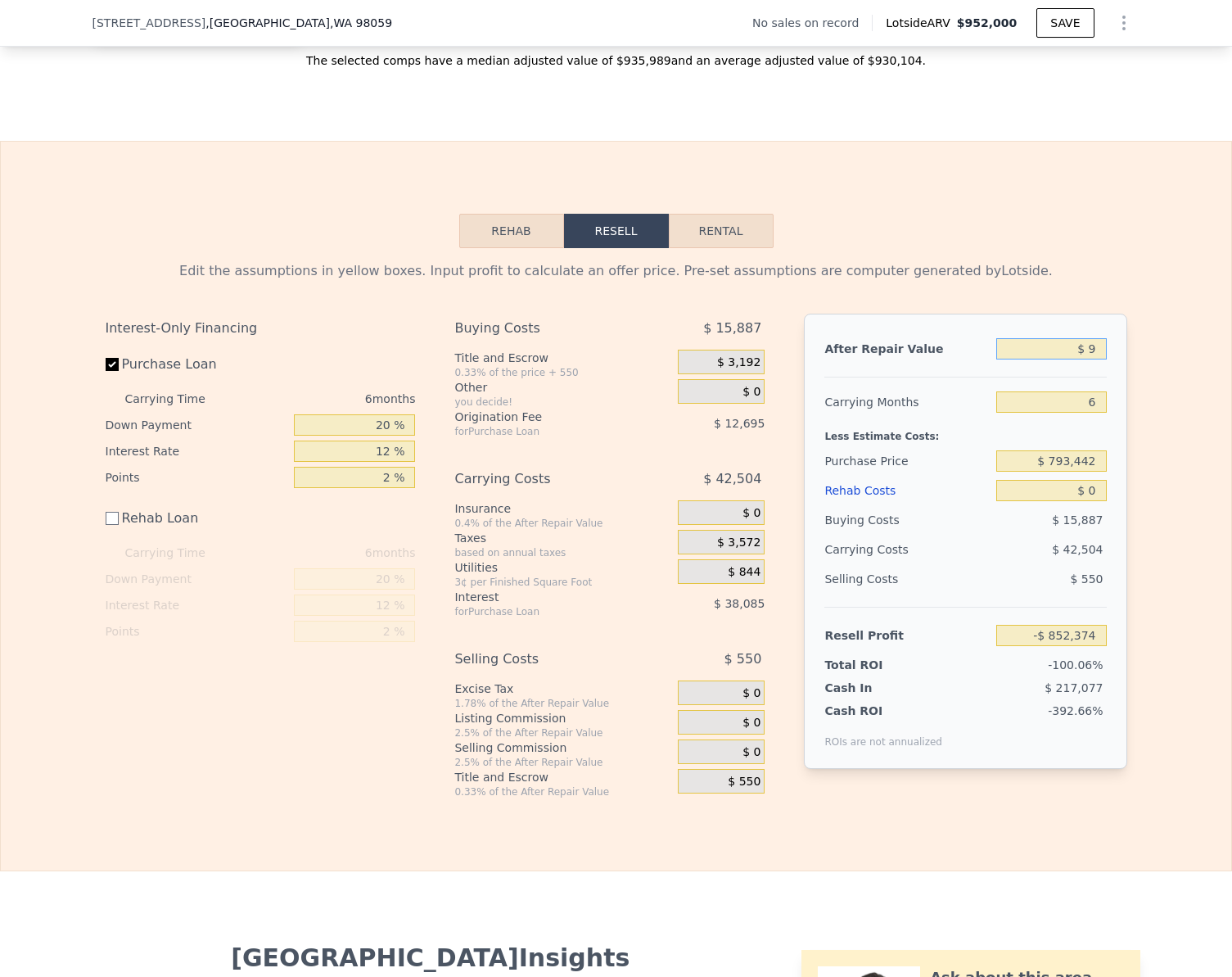
type input "$ 93"
type input "-$ 852,296"
type input "$ 930"
type input "-$ 851,521"
type input "$ 93,000"
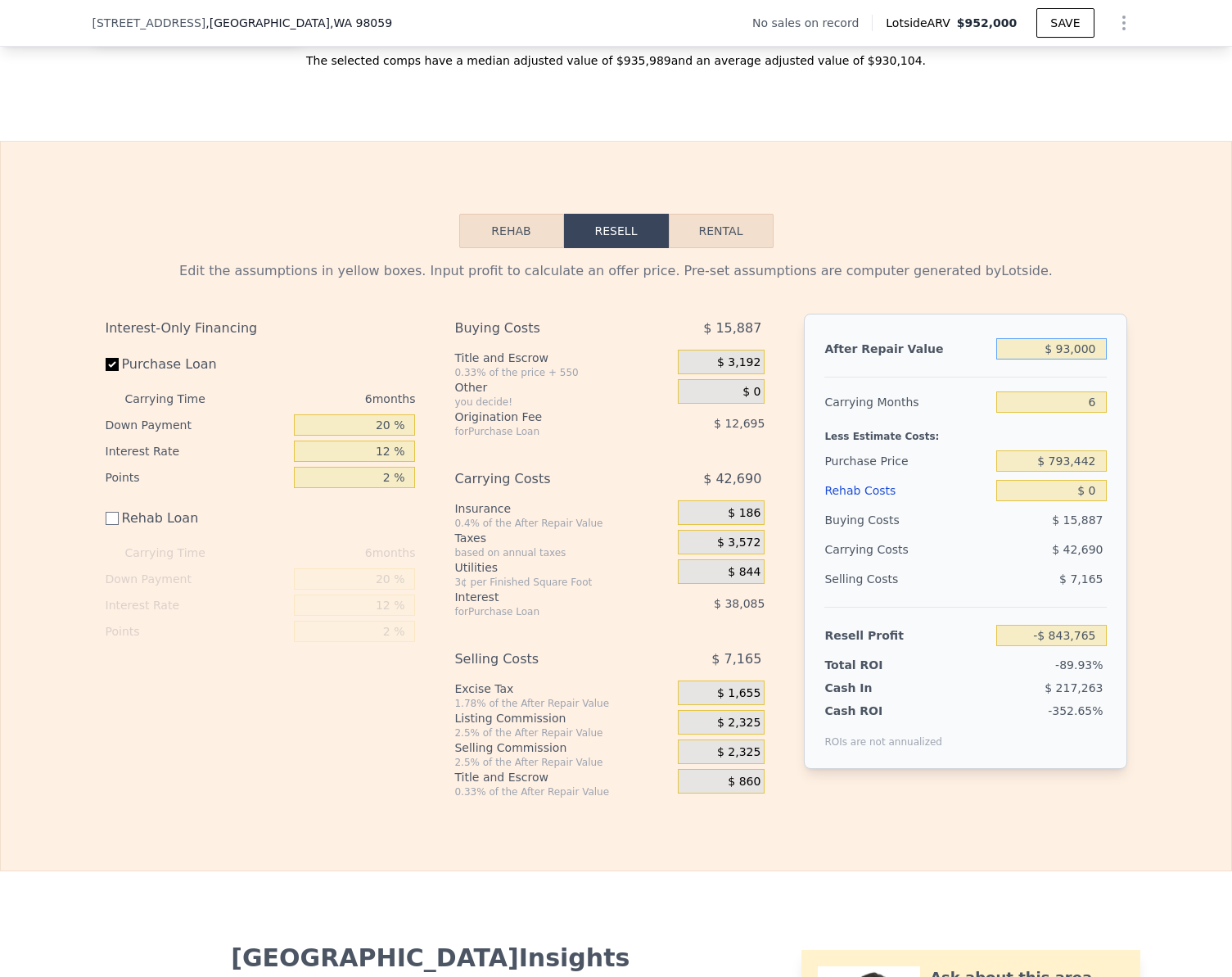
type input "-$ 766,184"
type input "$ 930,000"
type input "$ 9,606"
type input "$ 930,000"
click at [1180, 432] on div "Edit the assumptions in yellow boxes. Input profit to calculate an offer price.…" at bounding box center [616, 523] width 1230 height 550
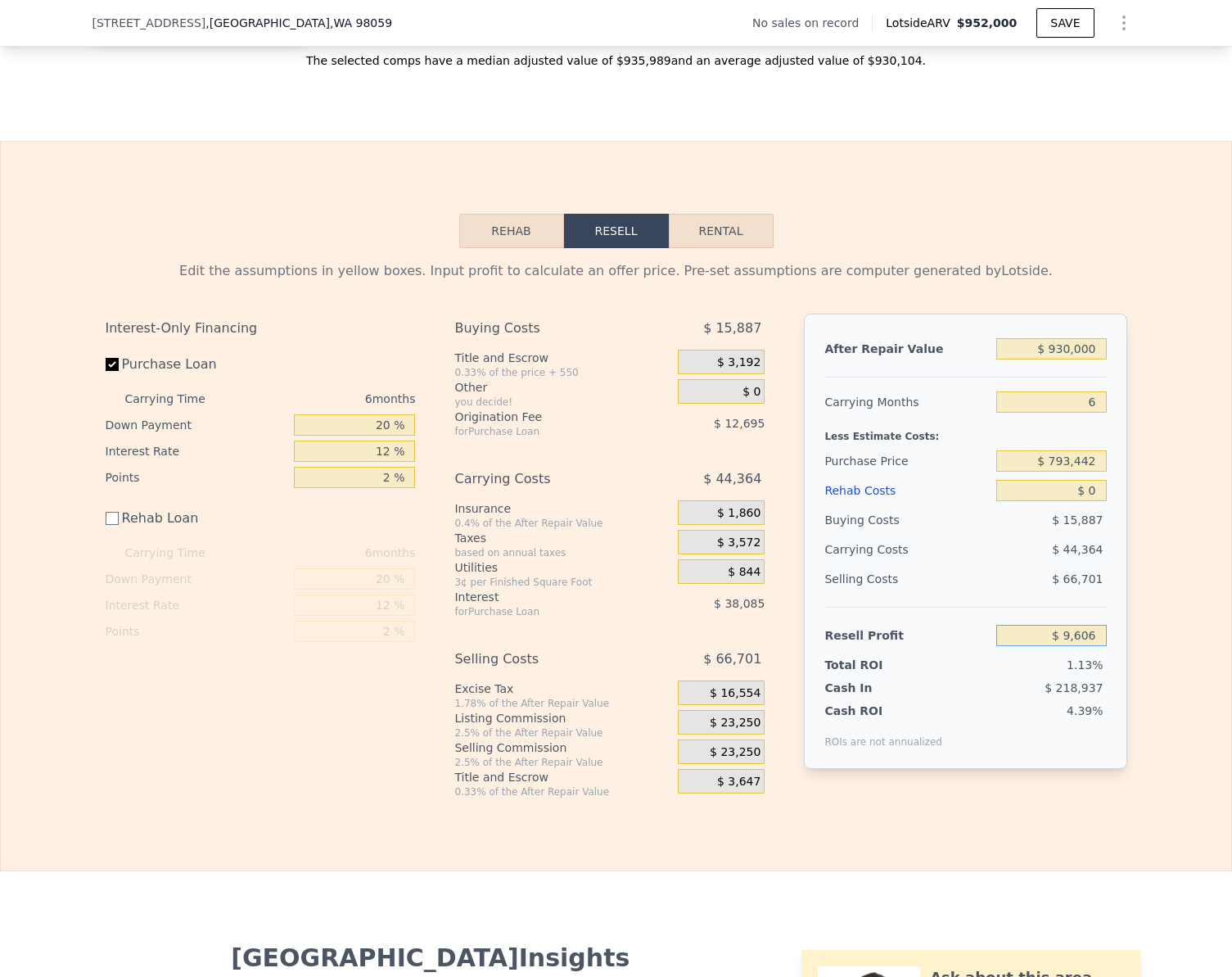
click at [1094, 646] on input "$ 9,606" at bounding box center [1051, 635] width 110 height 21
type input "$ 60,000"
click at [1141, 624] on div "Edit the assumptions in yellow boxes. Input profit to calculate an offer price.…" at bounding box center [616, 523] width 1230 height 550
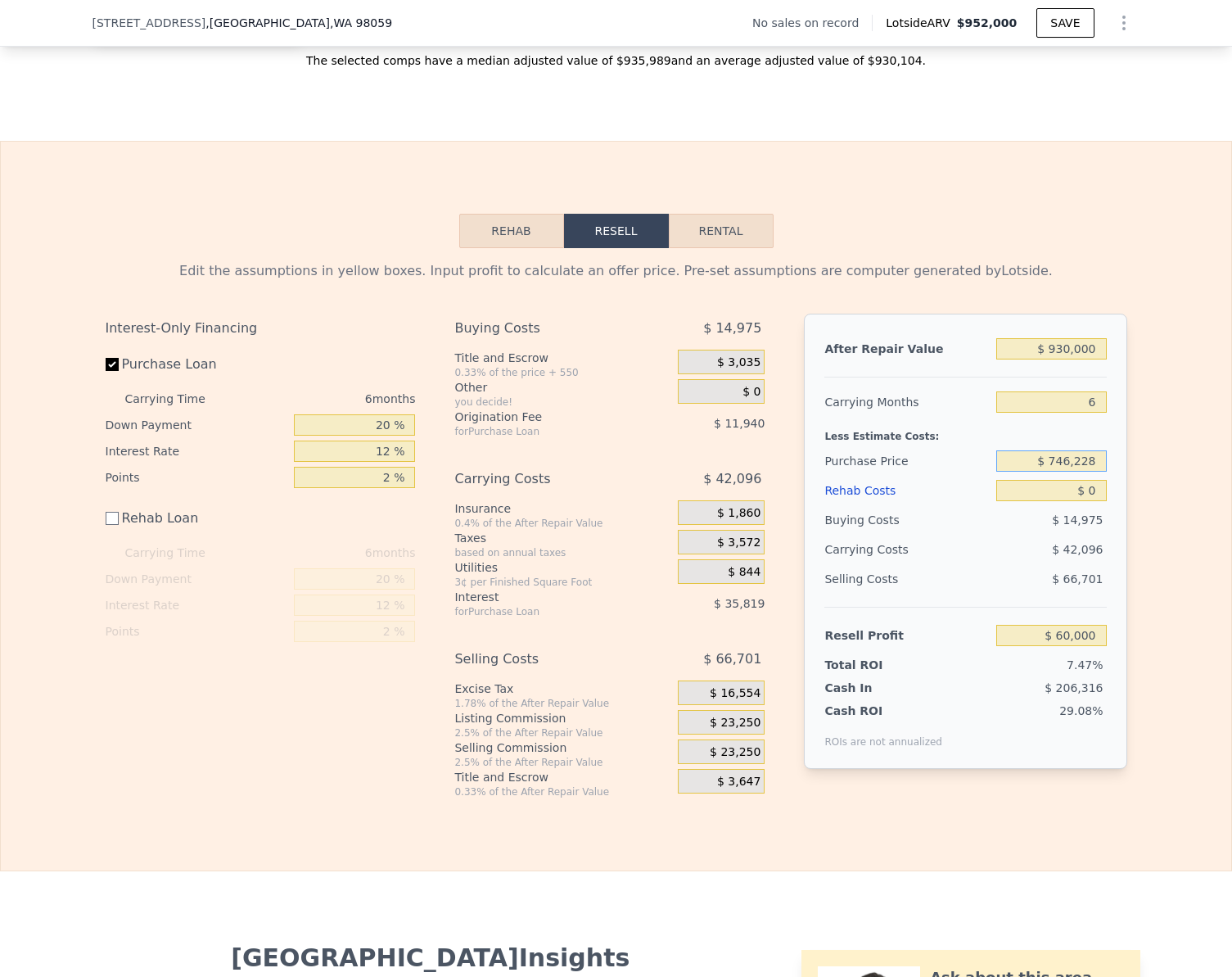
click at [1096, 472] on input "$ 746,228" at bounding box center [1051, 461] width 110 height 21
click at [1155, 488] on div "Edit the assumptions in yellow boxes. Input profit to calculate an offer price.…" at bounding box center [616, 523] width 1230 height 550
click at [1094, 472] on input "$ 746,228" at bounding box center [1051, 461] width 110 height 21
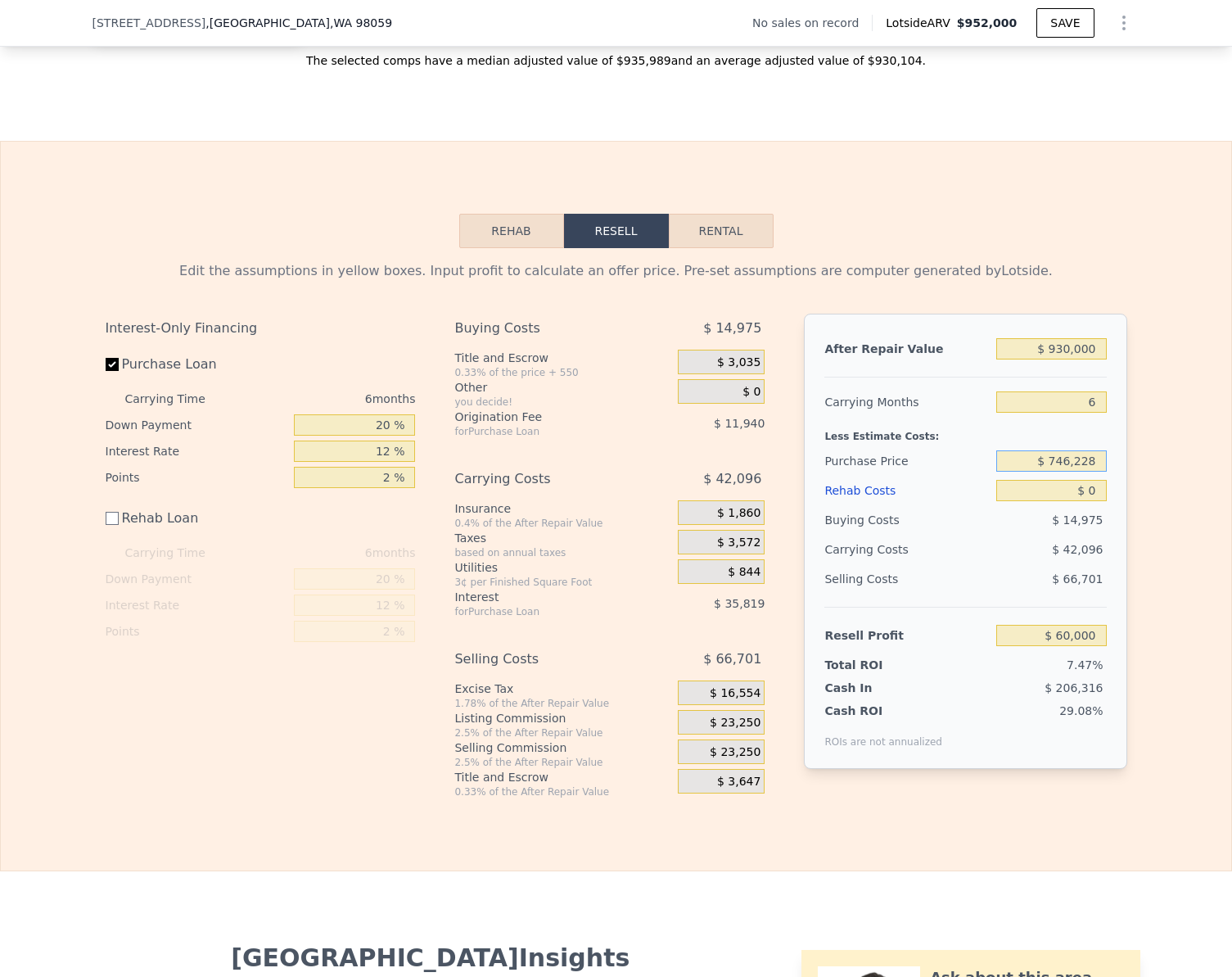
click at [1094, 472] on input "$ 746,228" at bounding box center [1051, 461] width 110 height 21
type input "$ 700,000"
click at [1166, 466] on div "Edit the assumptions in yellow boxes. Input profit to calculate an offer price.…" at bounding box center [616, 523] width 1230 height 550
type input "$ 109,342"
